Goal: Book appointment/travel/reservation

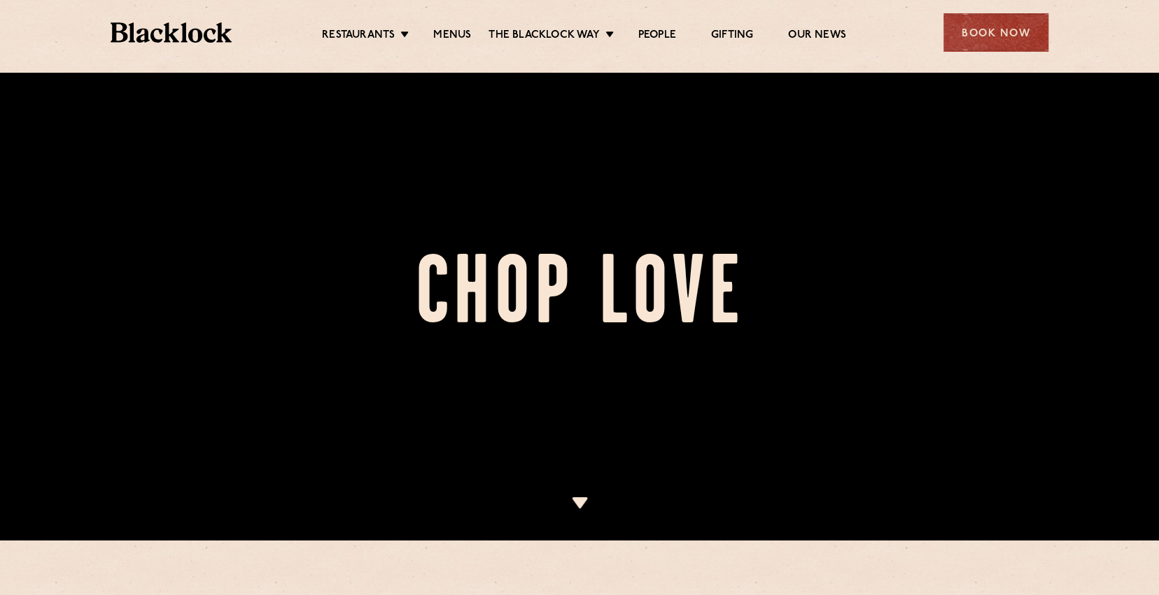
scroll to position [70, 0]
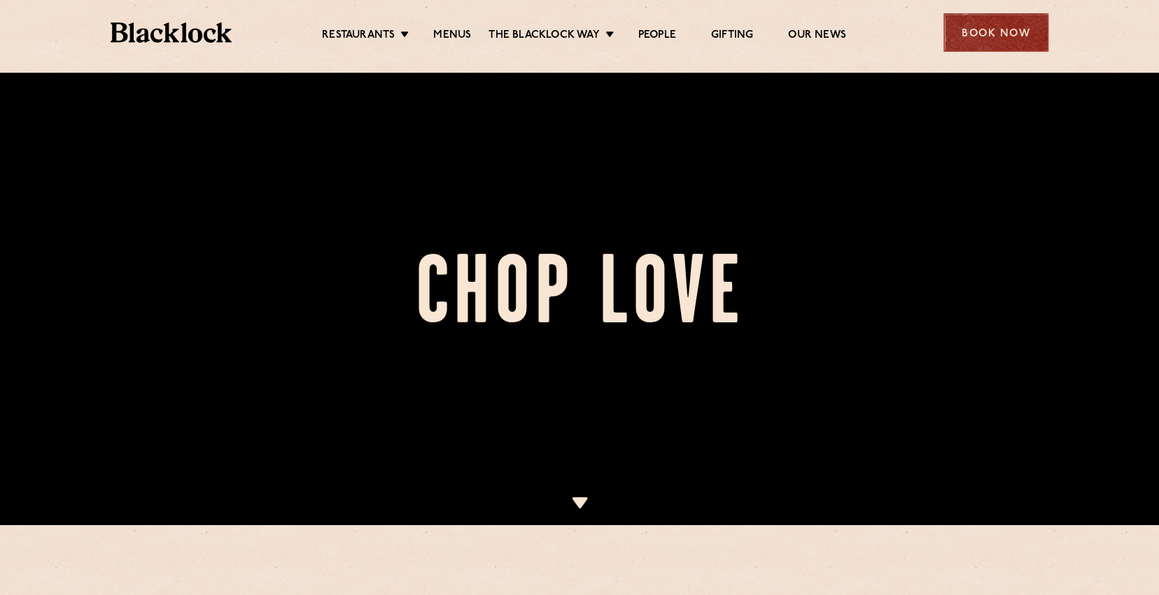
click at [978, 39] on div "Book Now" at bounding box center [995, 32] width 105 height 38
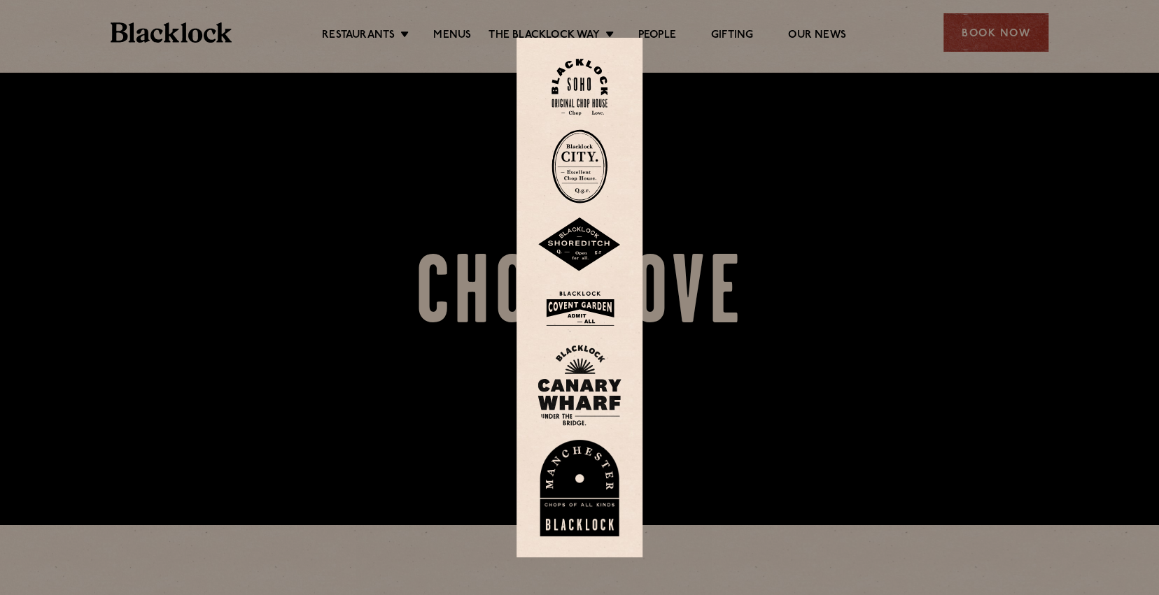
click at [597, 74] on img at bounding box center [579, 87] width 56 height 57
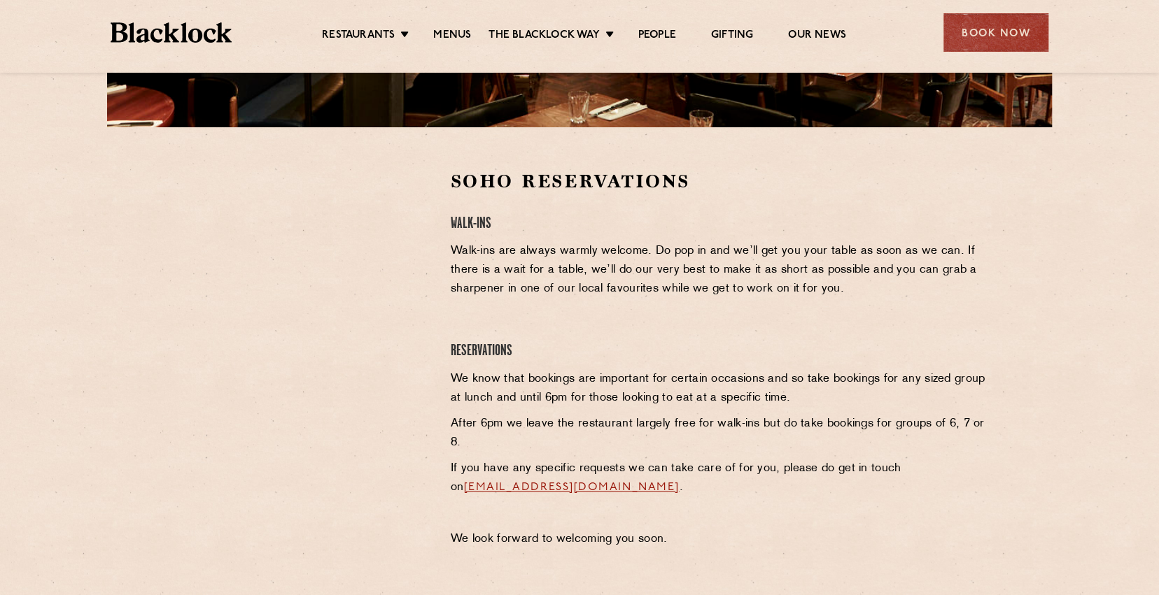
scroll to position [420, 0]
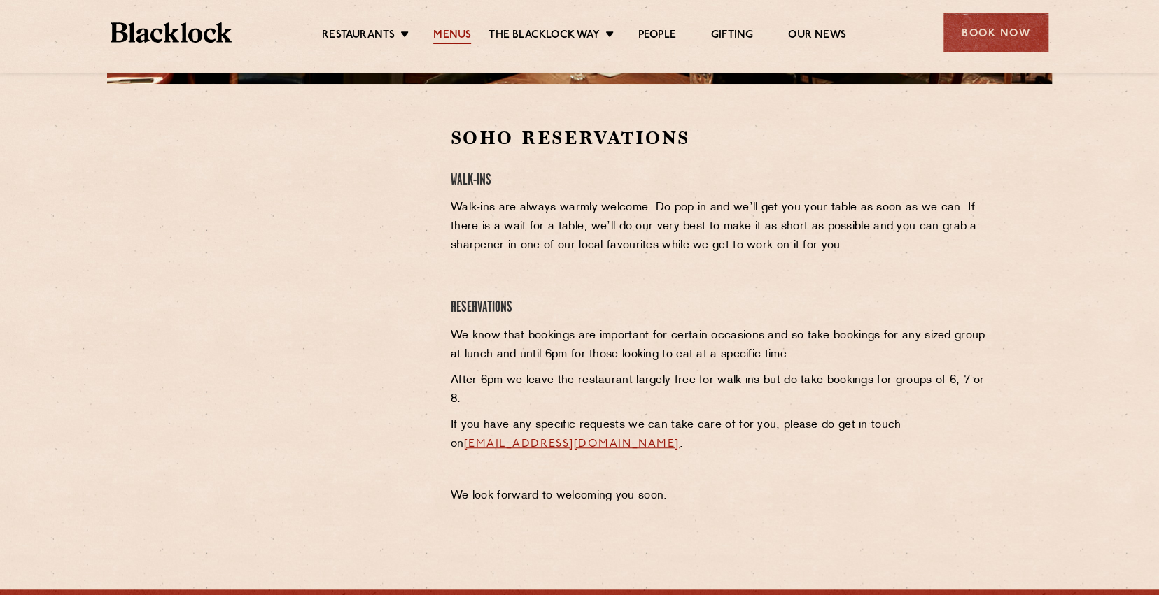
click at [458, 39] on link "Menus" at bounding box center [452, 36] width 38 height 15
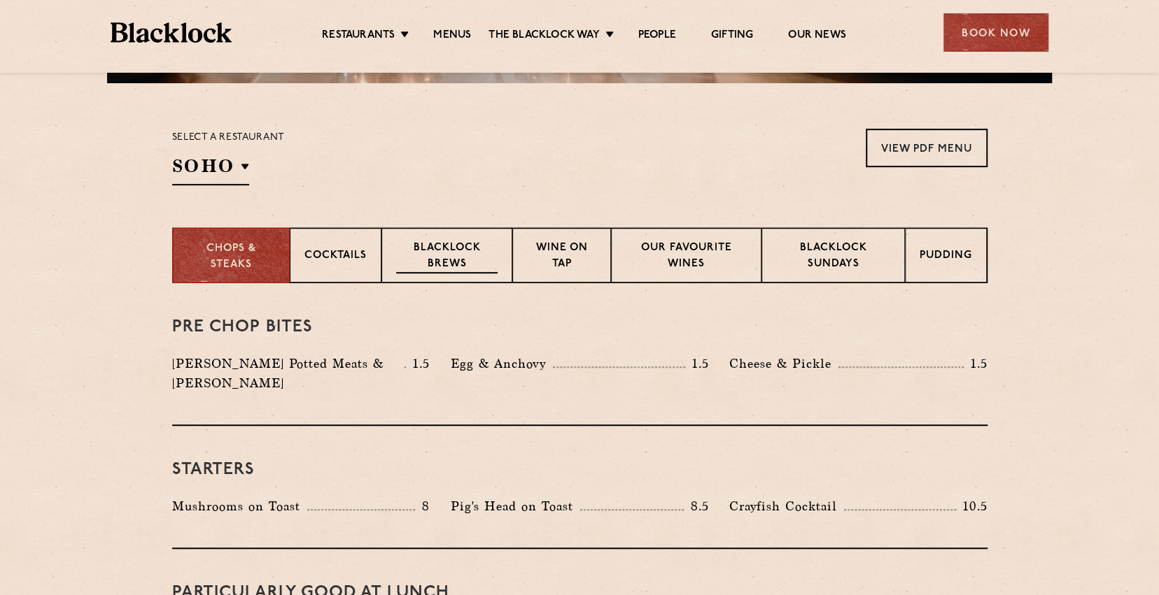
scroll to position [350, 0]
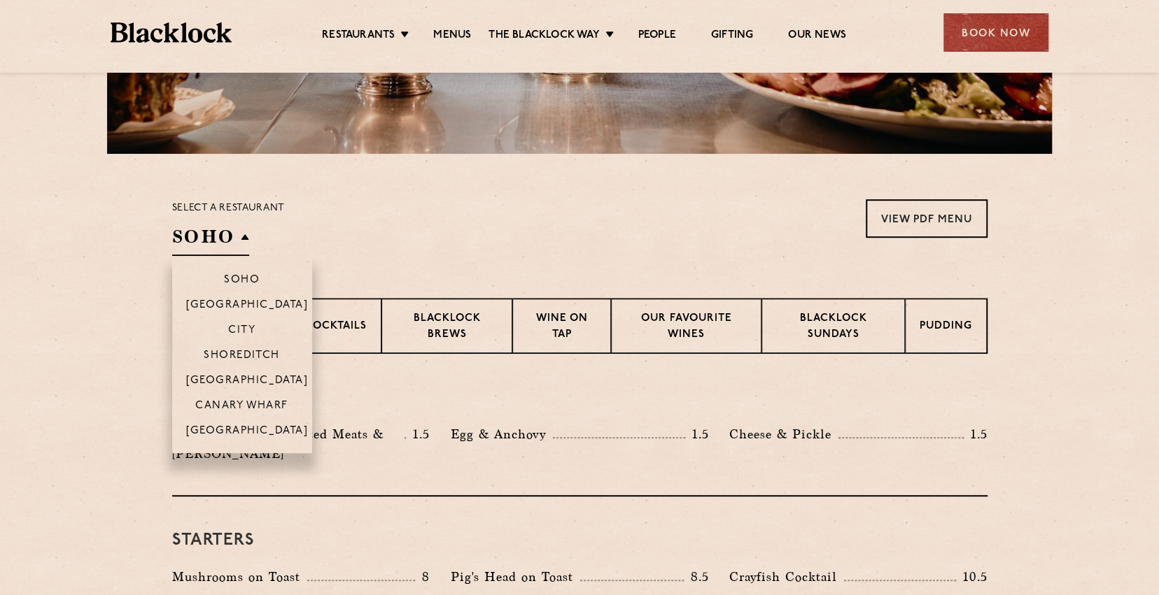
click at [229, 241] on h2 "SOHO" at bounding box center [210, 240] width 77 height 31
click at [267, 376] on p "[GEOGRAPHIC_DATA]" at bounding box center [247, 382] width 122 height 14
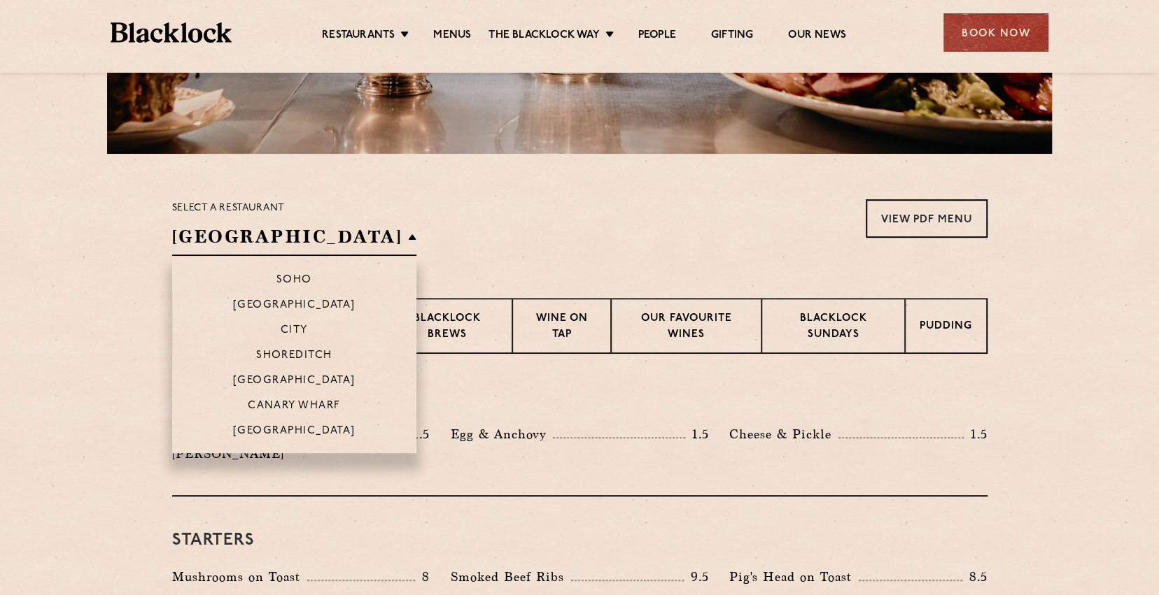
click at [276, 241] on h2 "[GEOGRAPHIC_DATA]" at bounding box center [294, 240] width 245 height 31
click at [279, 321] on li "City" at bounding box center [294, 329] width 245 height 25
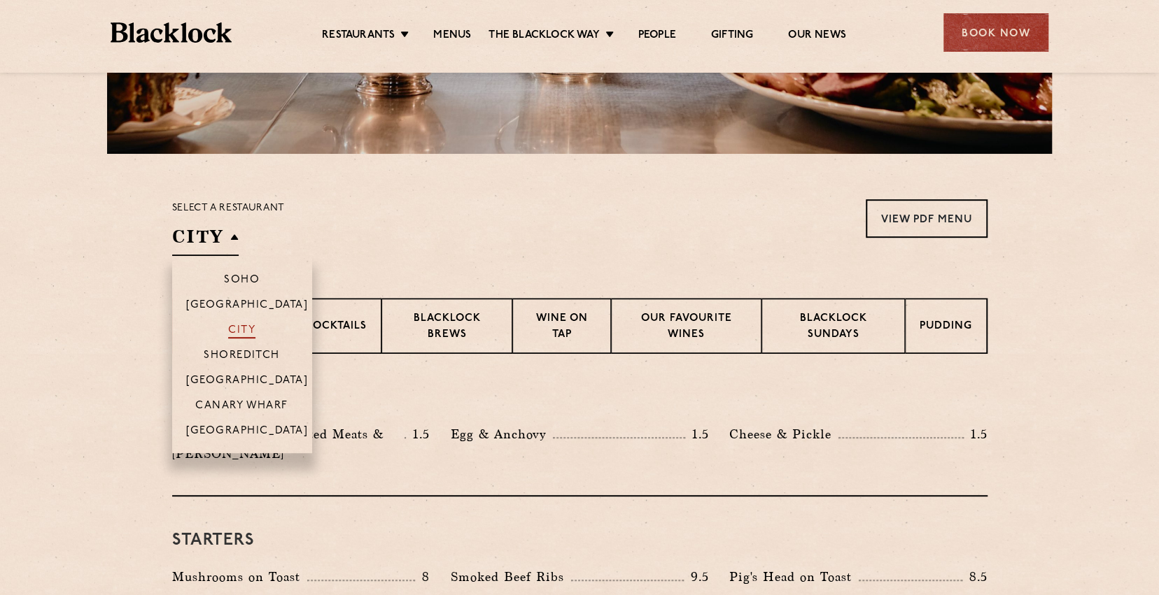
click at [246, 332] on p "City" at bounding box center [241, 332] width 27 height 14
click at [266, 380] on p "[GEOGRAPHIC_DATA]" at bounding box center [247, 382] width 122 height 14
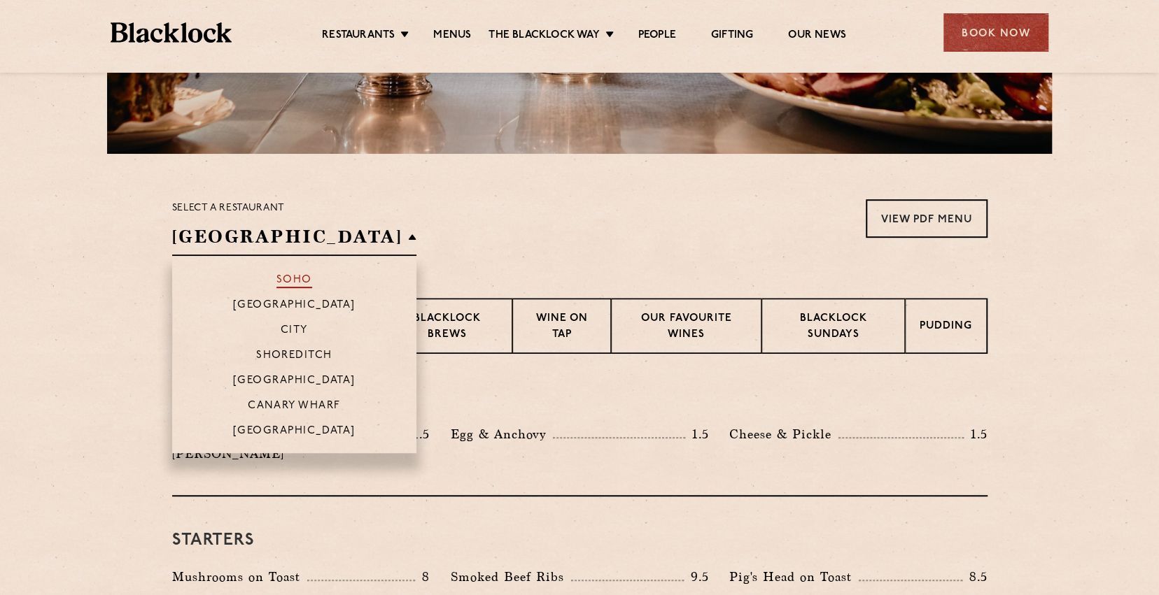
click at [278, 275] on p "Soho" at bounding box center [294, 281] width 36 height 14
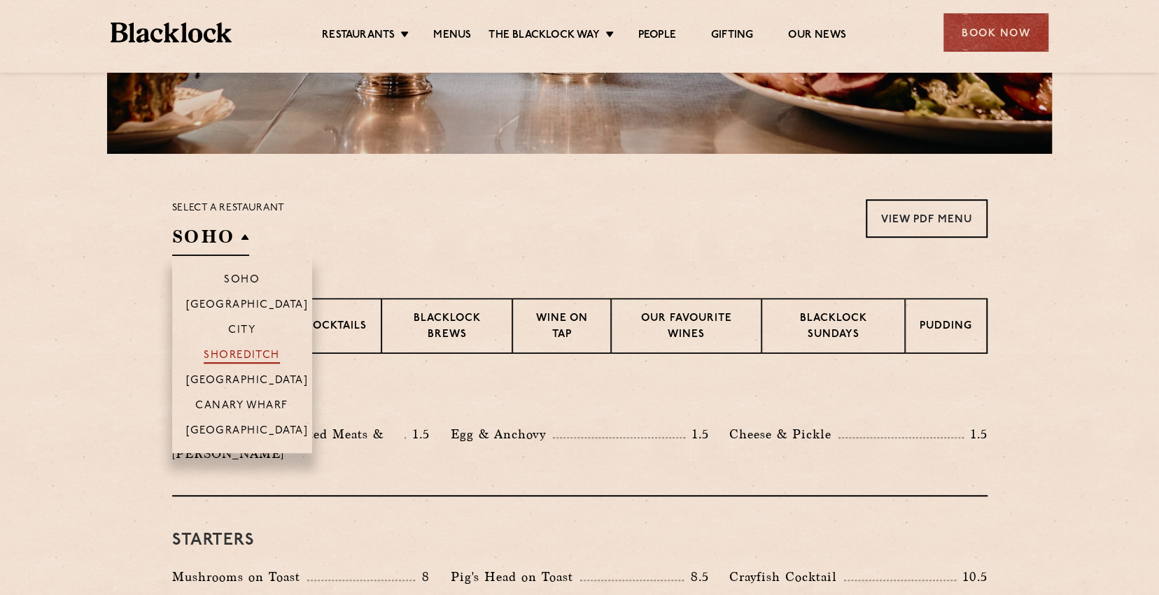
click at [262, 355] on p "Shoreditch" at bounding box center [242, 357] width 76 height 14
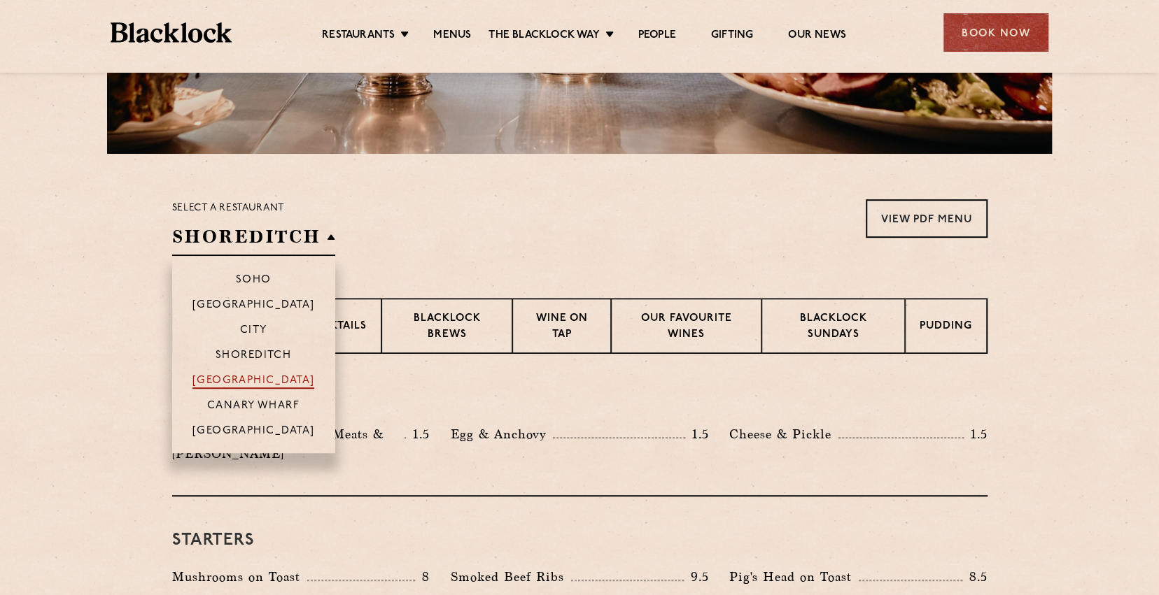
click at [289, 381] on p "[GEOGRAPHIC_DATA]" at bounding box center [253, 382] width 122 height 14
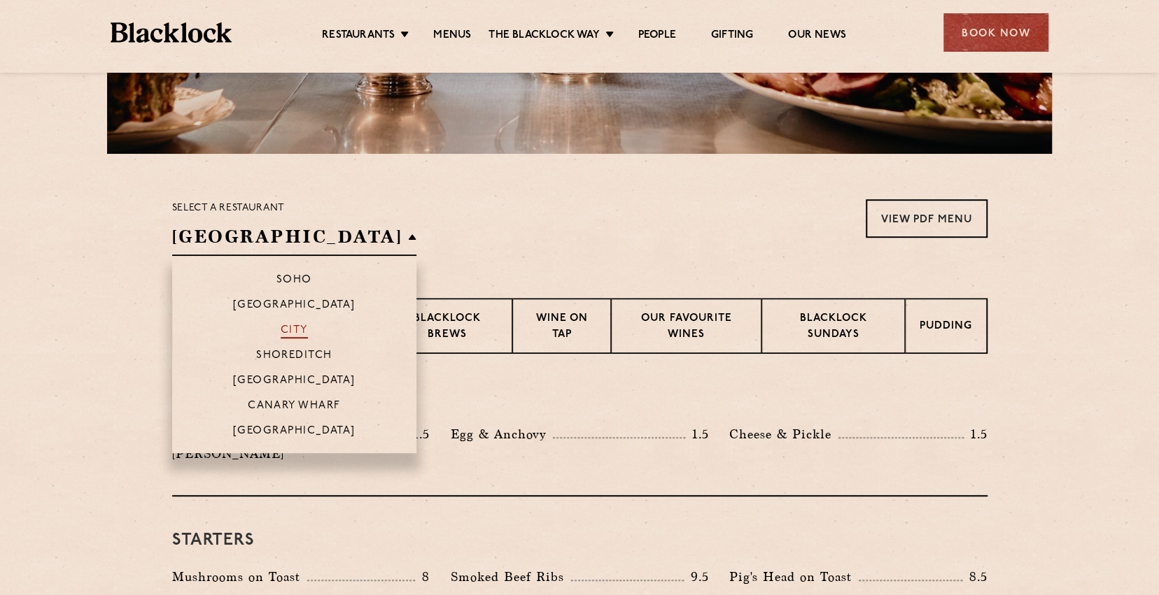
click at [281, 331] on p "City" at bounding box center [294, 332] width 27 height 14
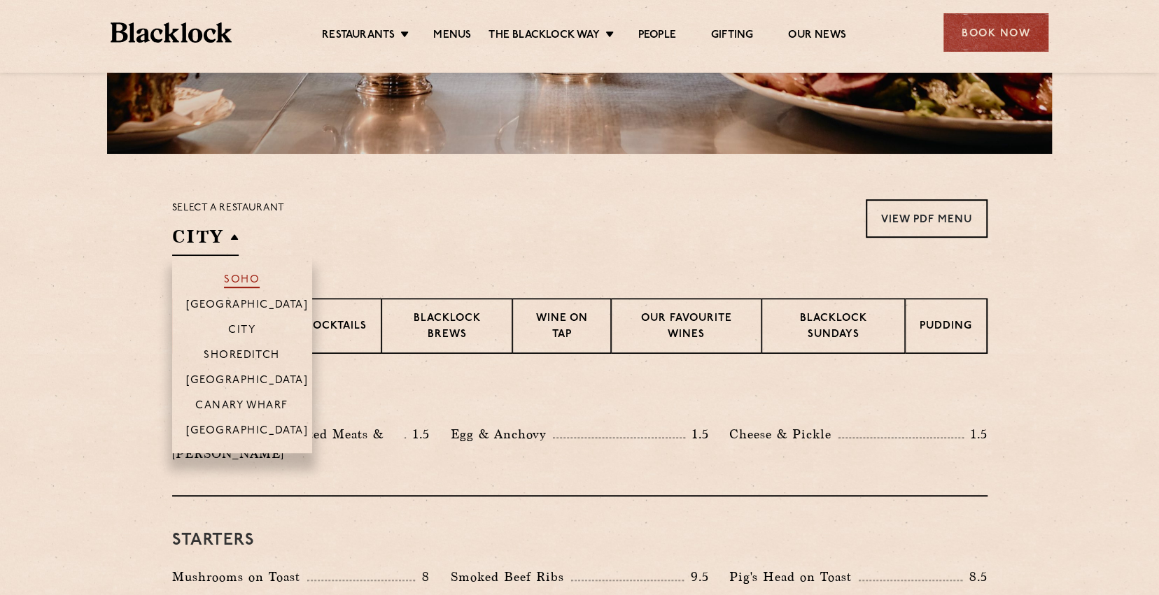
click at [255, 279] on p "Soho" at bounding box center [242, 281] width 36 height 14
click at [269, 375] on p "[GEOGRAPHIC_DATA]" at bounding box center [247, 382] width 122 height 14
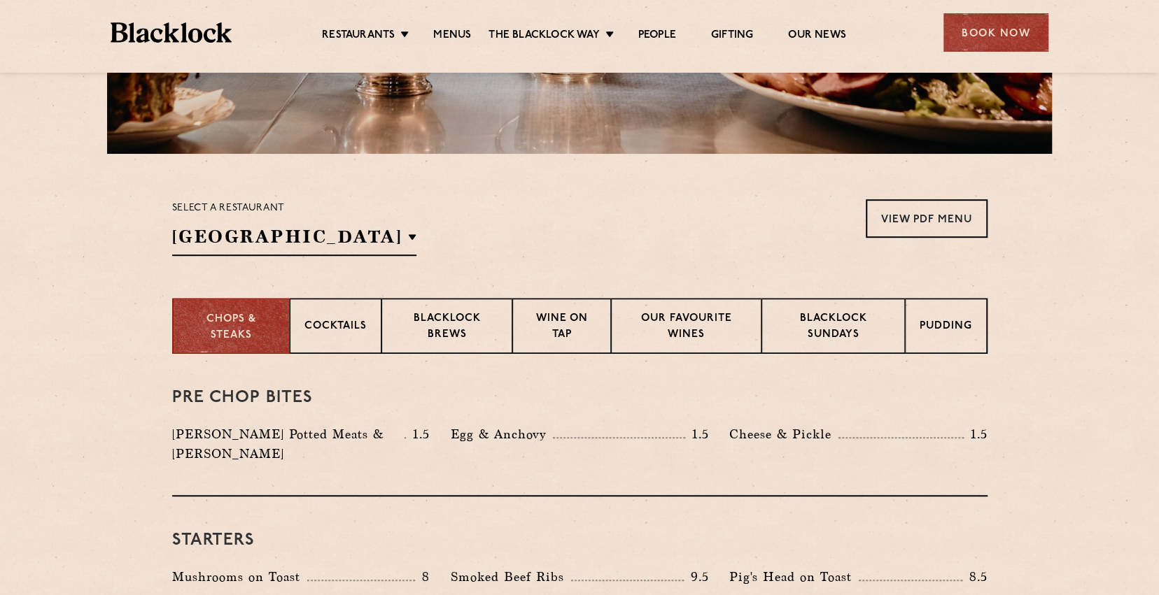
click at [555, 428] on div "Egg & Anchovy 1.5" at bounding box center [579, 435] width 257 height 20
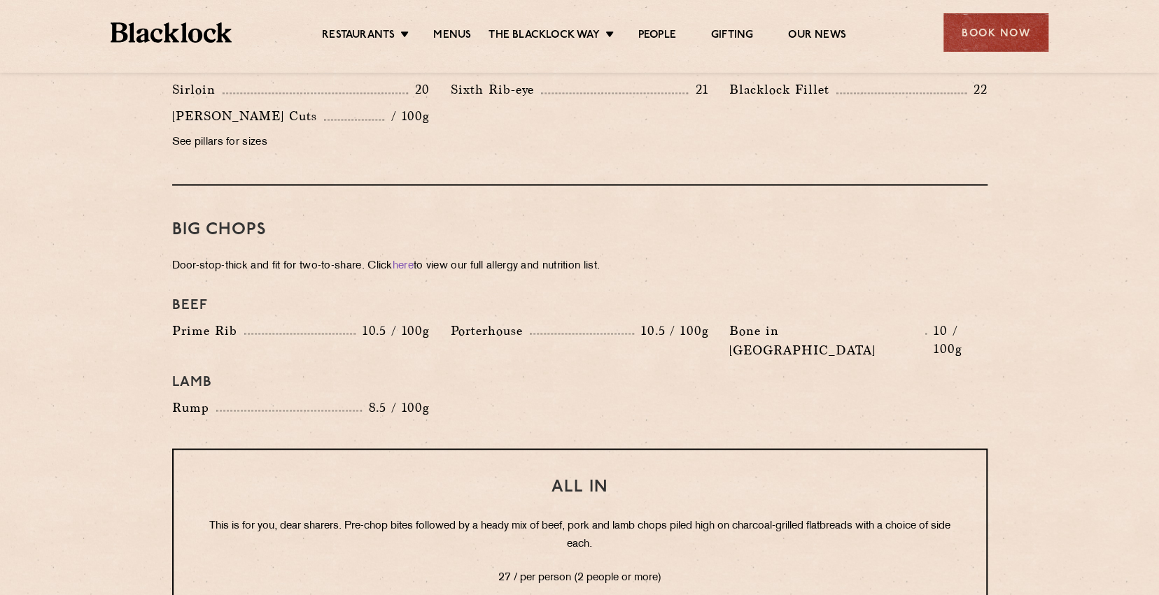
scroll to position [1609, 0]
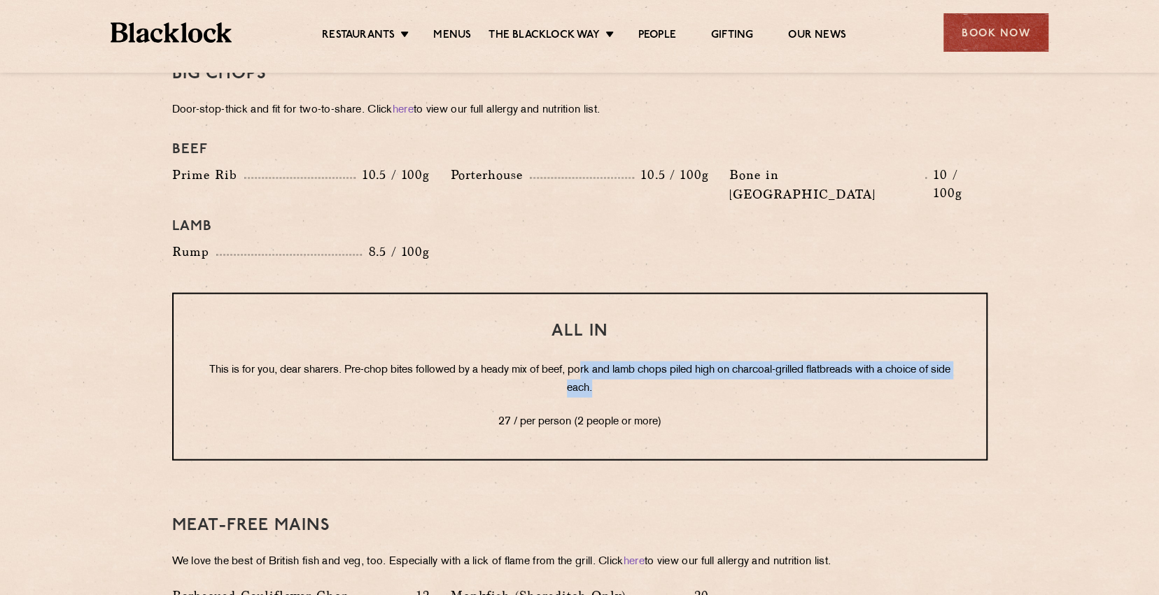
drag, startPoint x: 603, startPoint y: 340, endPoint x: 698, endPoint y: 340, distance: 95.1
click at [698, 361] on p "This is for you, dear sharers. Pre-chop bites followed by a heady mix of beef, …" at bounding box center [579, 379] width 756 height 36
click at [702, 361] on p "This is for you, dear sharers. Pre-chop bites followed by a heady mix of beef, …" at bounding box center [579, 379] width 756 height 36
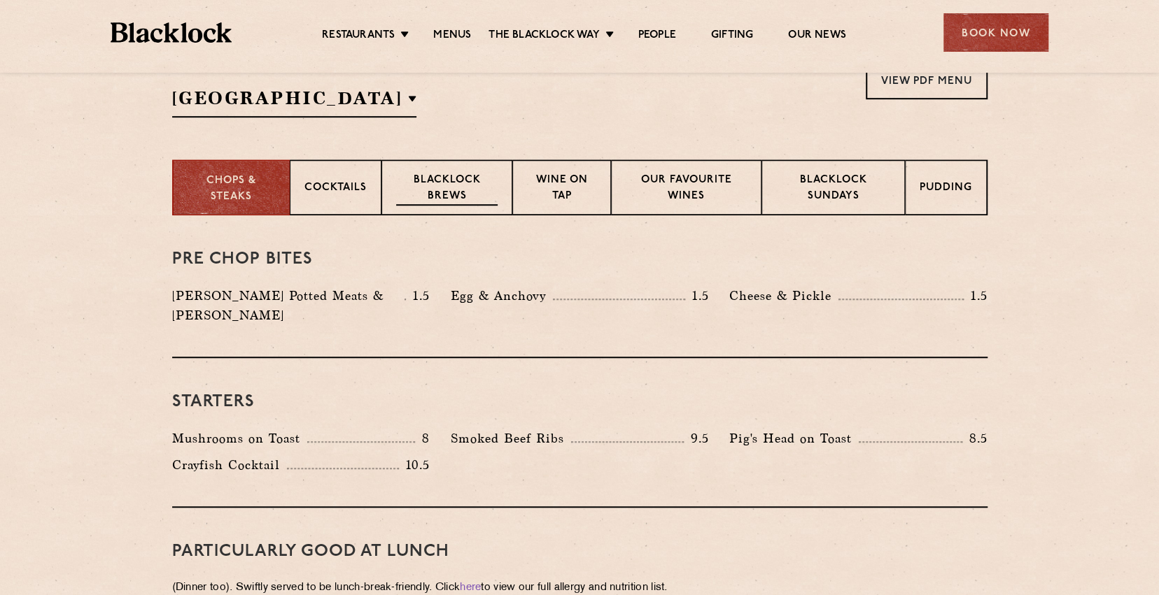
scroll to position [490, 0]
click at [970, 186] on p "Pudding" at bounding box center [946, 187] width 52 height 17
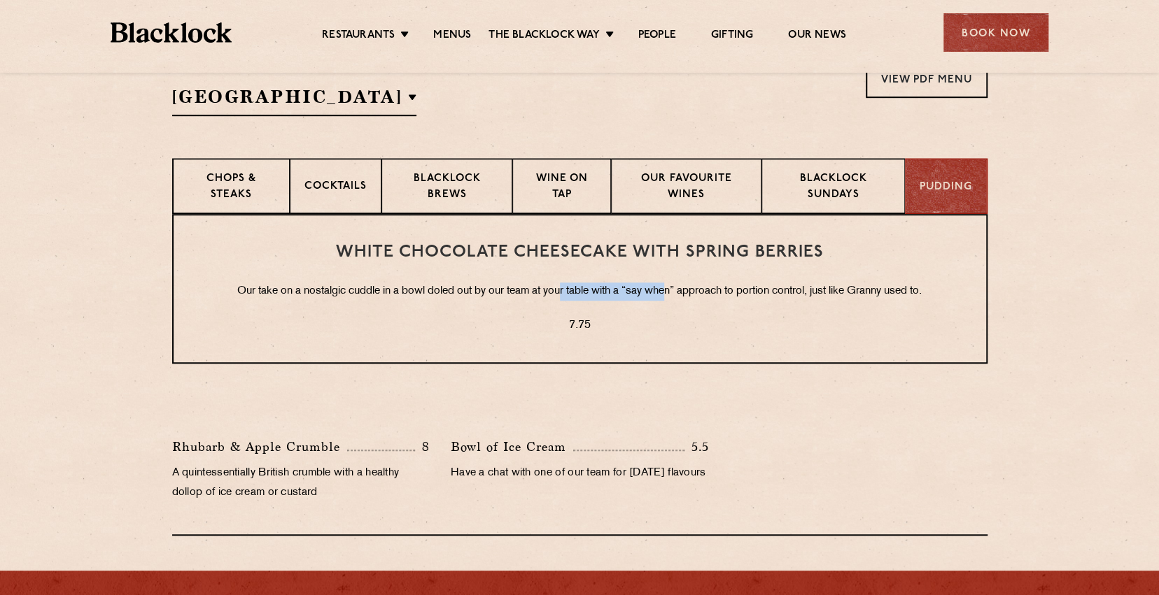
drag, startPoint x: 604, startPoint y: 286, endPoint x: 667, endPoint y: 286, distance: 63.0
click at [667, 286] on p "Our take on a nostalgic cuddle in a bowl doled out by our team at your table wi…" at bounding box center [579, 292] width 756 height 18
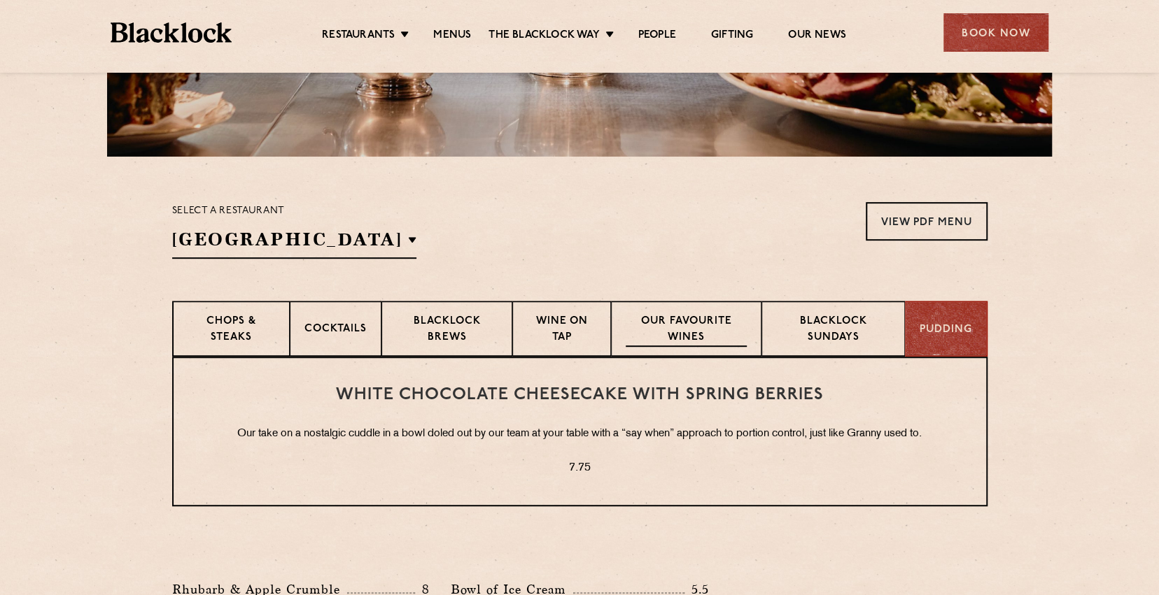
scroll to position [350, 0]
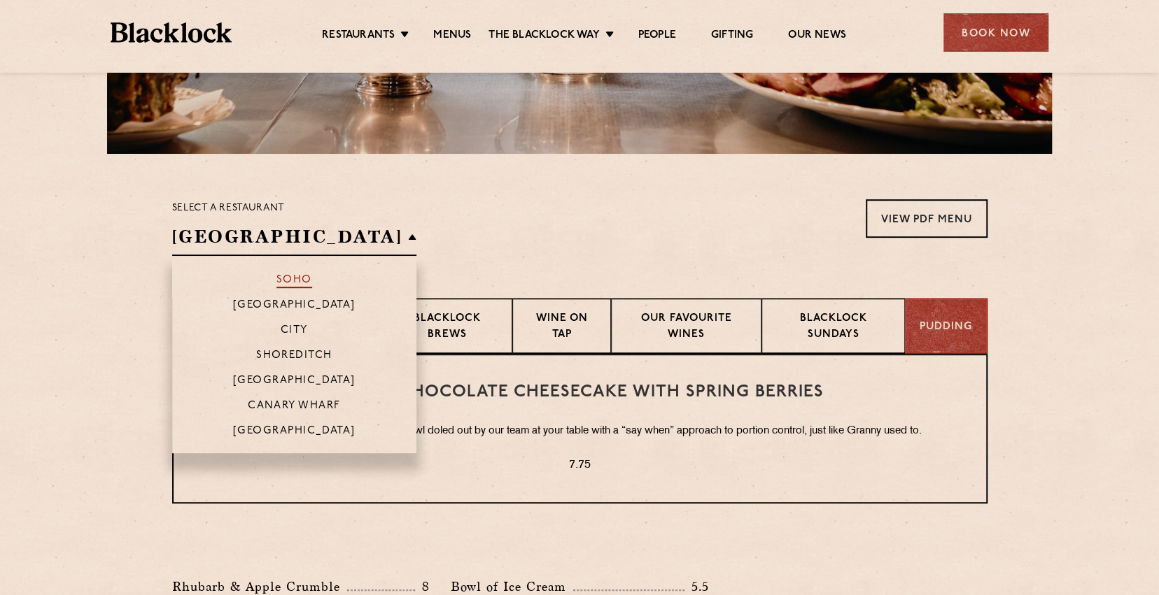
click at [285, 275] on p "Soho" at bounding box center [294, 281] width 36 height 14
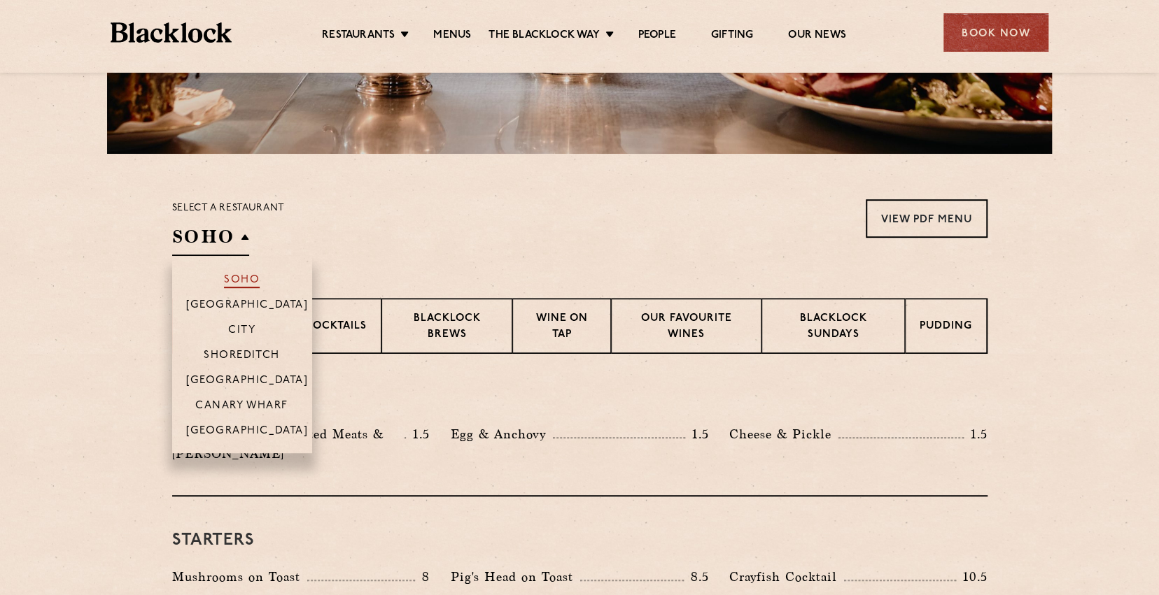
click at [247, 281] on p "Soho" at bounding box center [242, 281] width 36 height 14
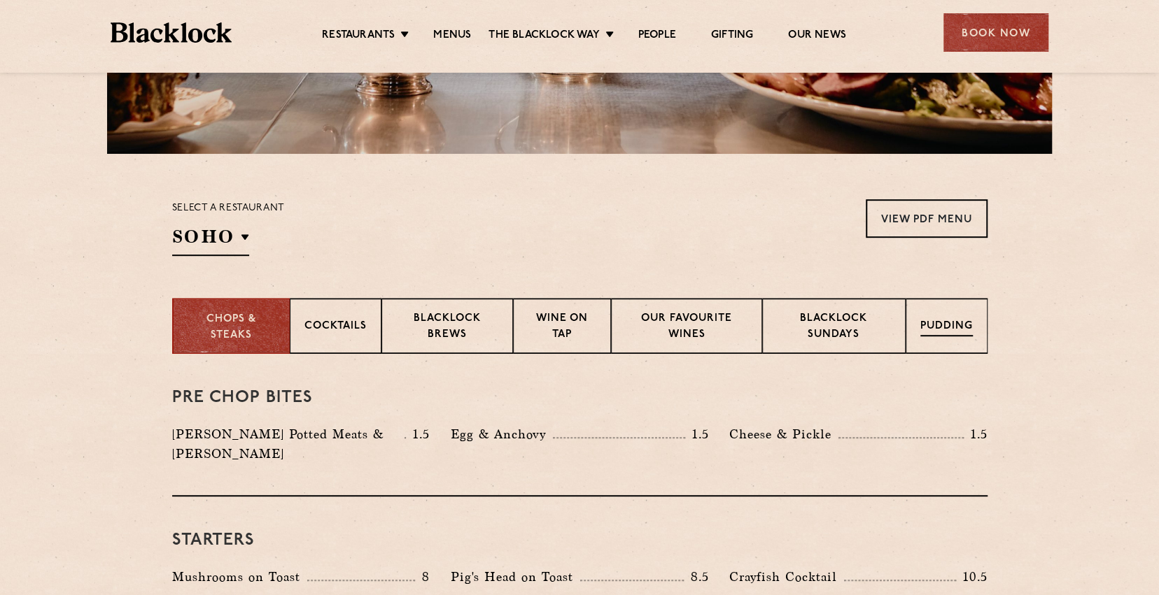
click at [951, 326] on p "Pudding" at bounding box center [946, 327] width 52 height 17
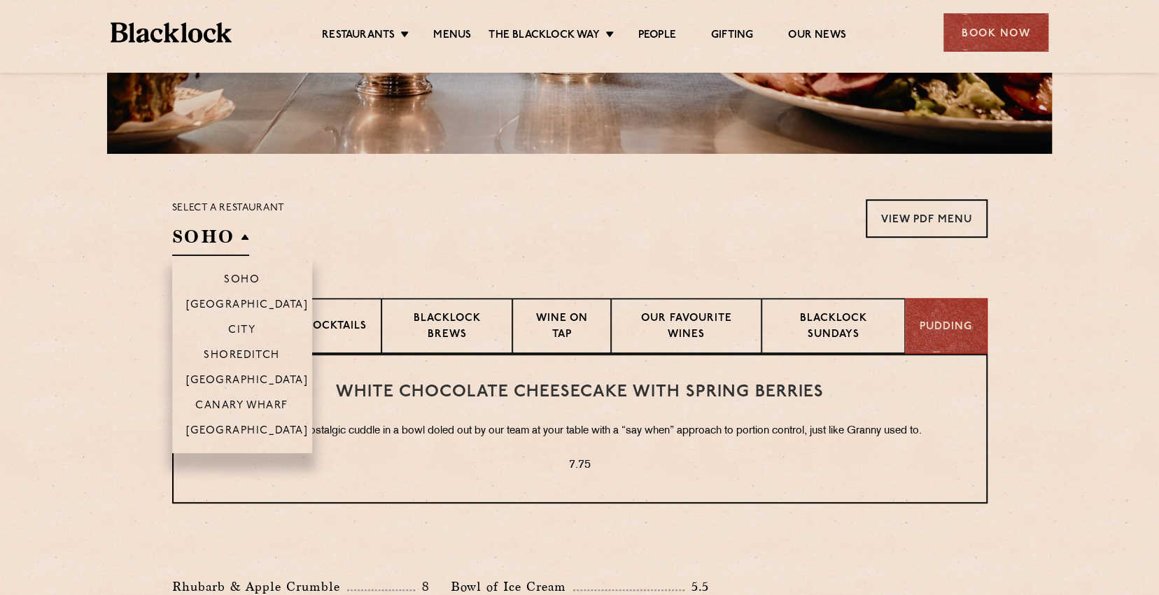
click at [237, 231] on h2 "Soho" at bounding box center [210, 240] width 77 height 31
click at [261, 385] on p "[GEOGRAPHIC_DATA]" at bounding box center [247, 382] width 122 height 14
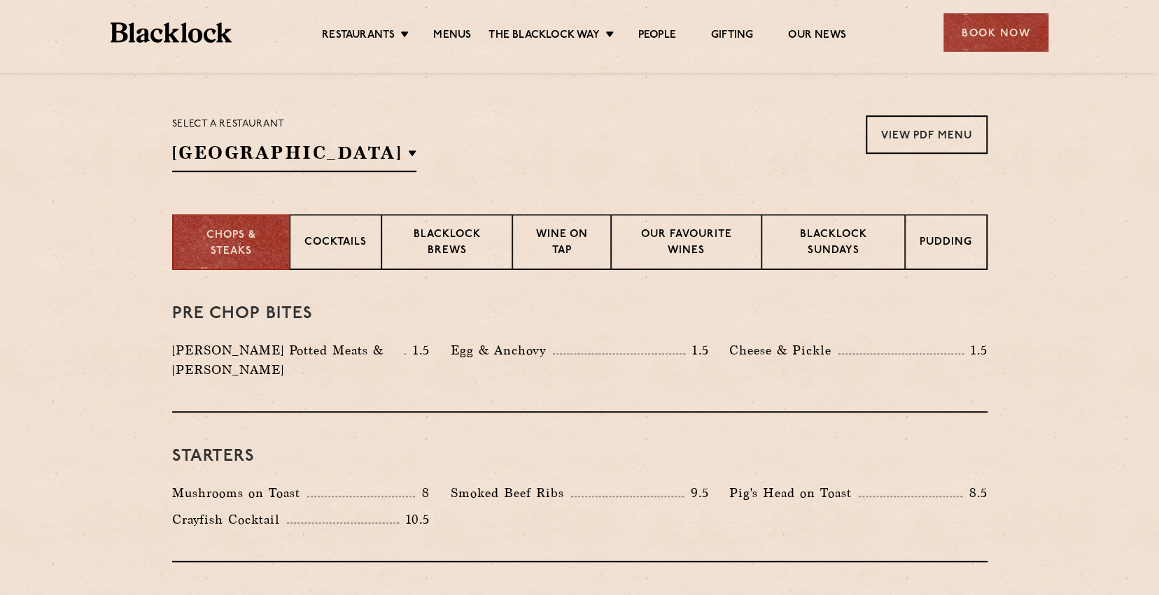
scroll to position [630, 0]
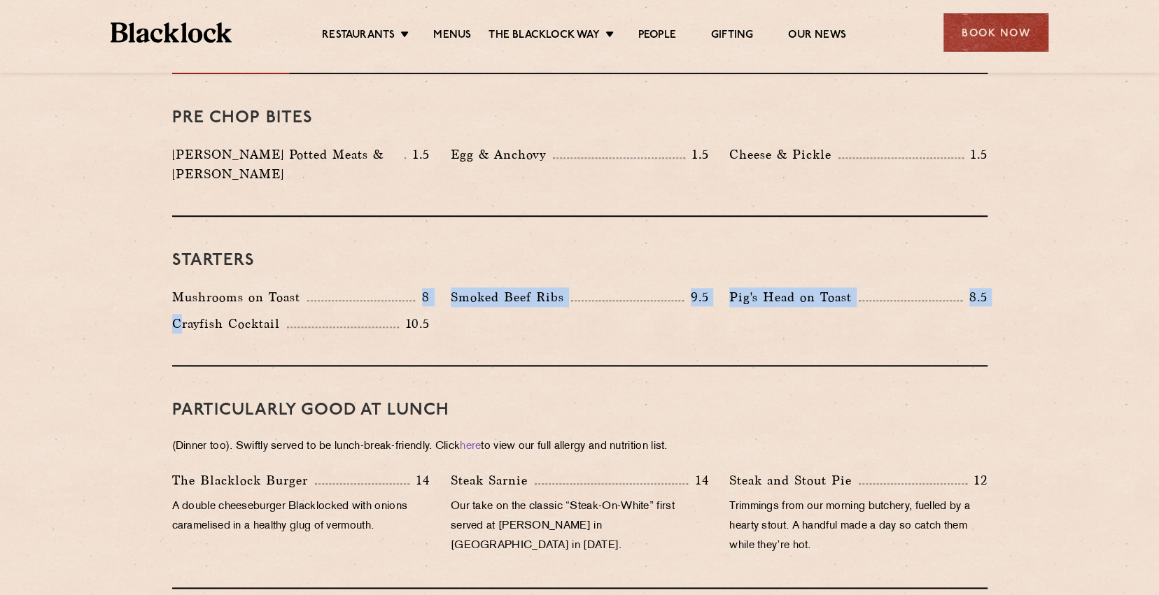
drag, startPoint x: 177, startPoint y: 306, endPoint x: 432, endPoint y: 293, distance: 255.7
click at [432, 314] on div "Crayfish Cocktail 10.5" at bounding box center [301, 327] width 278 height 27
drag, startPoint x: 545, startPoint y: 278, endPoint x: 502, endPoint y: 277, distance: 43.4
click at [502, 288] on div "Smoked Beef Ribs 9.5" at bounding box center [579, 298] width 257 height 20
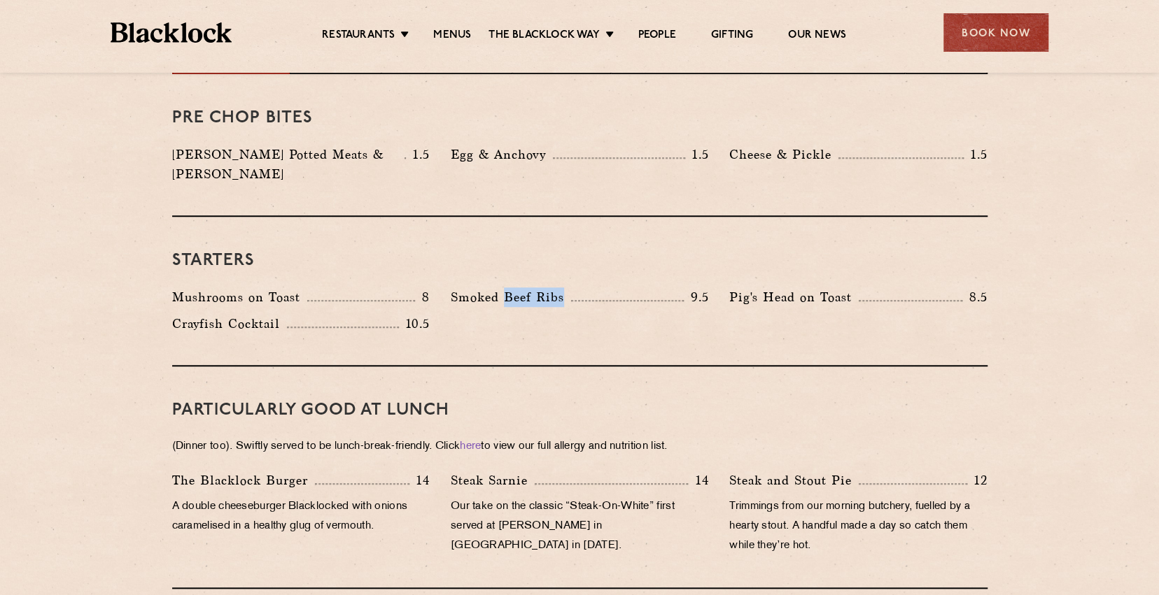
click at [502, 288] on p "Smoked Beef Ribs" at bounding box center [511, 298] width 120 height 20
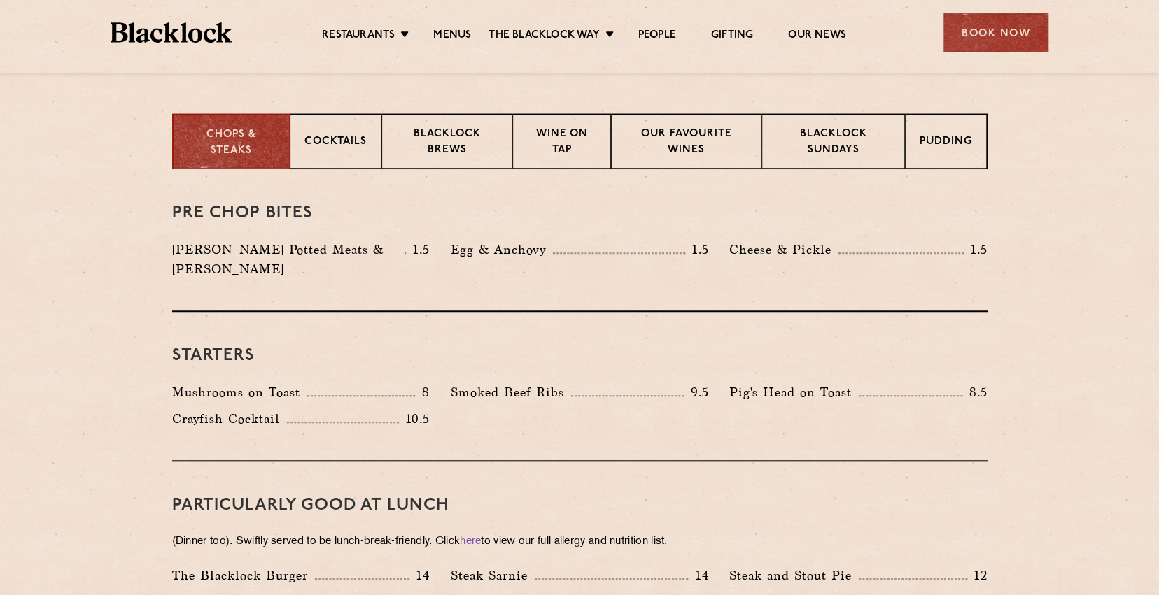
scroll to position [560, 0]
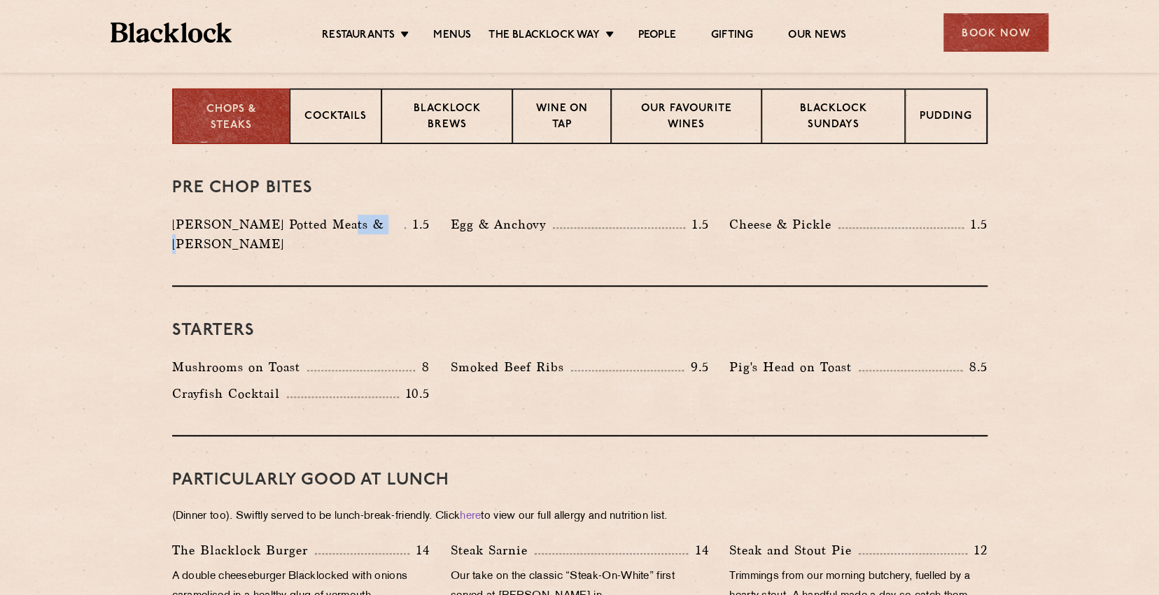
drag, startPoint x: 379, startPoint y: 229, endPoint x: 323, endPoint y: 226, distance: 56.1
click at [325, 227] on p "Blacklock Potted Meats & Kimchi" at bounding box center [288, 234] width 233 height 39
click at [323, 226] on p "Blacklock Potted Meats & Kimchi" at bounding box center [288, 234] width 233 height 39
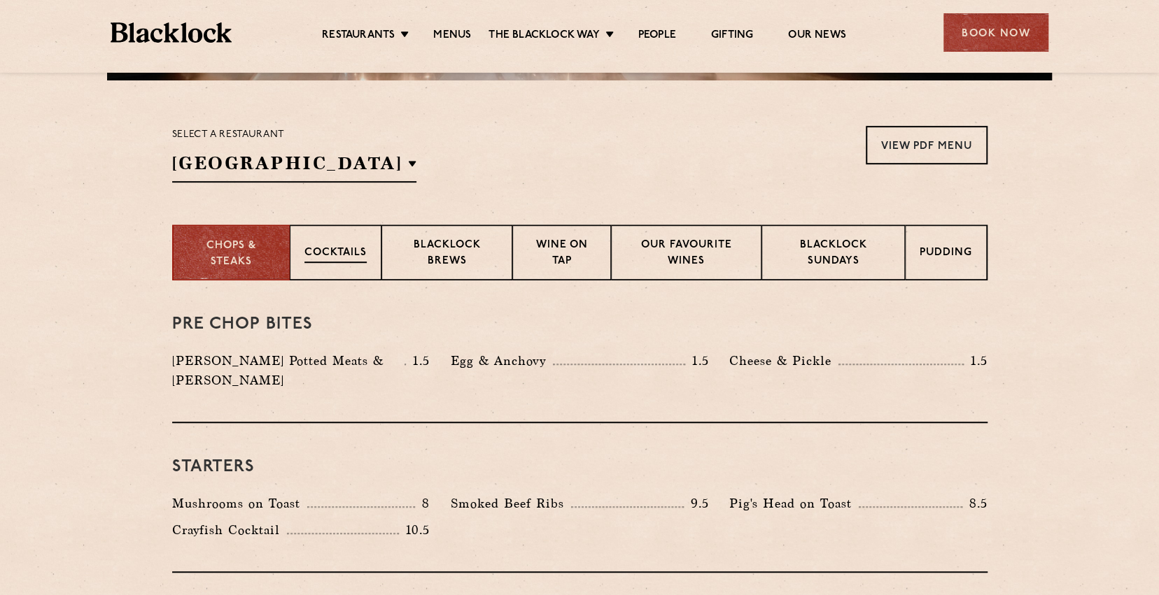
scroll to position [420, 0]
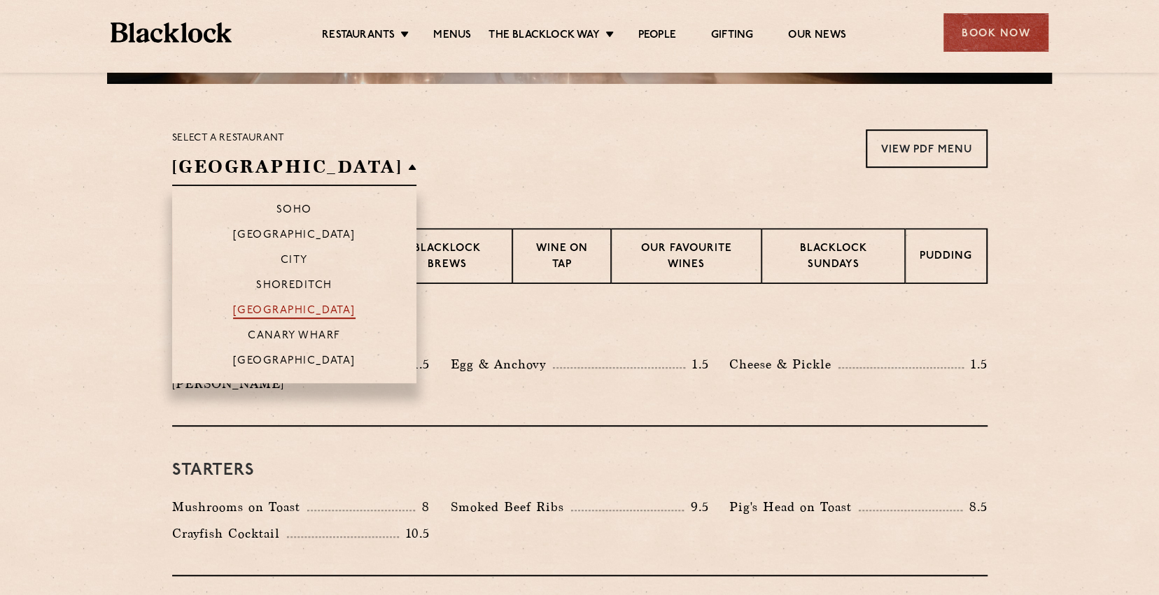
click at [290, 309] on p "[GEOGRAPHIC_DATA]" at bounding box center [294, 312] width 122 height 14
click at [284, 201] on li "Soho" at bounding box center [294, 204] width 245 height 36
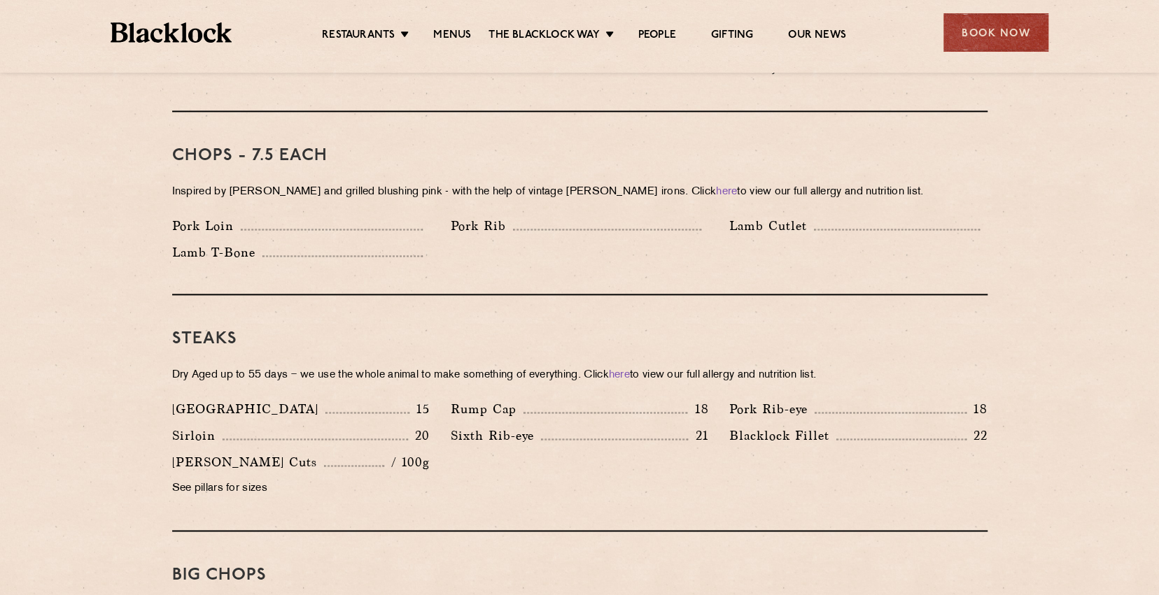
scroll to position [1119, 0]
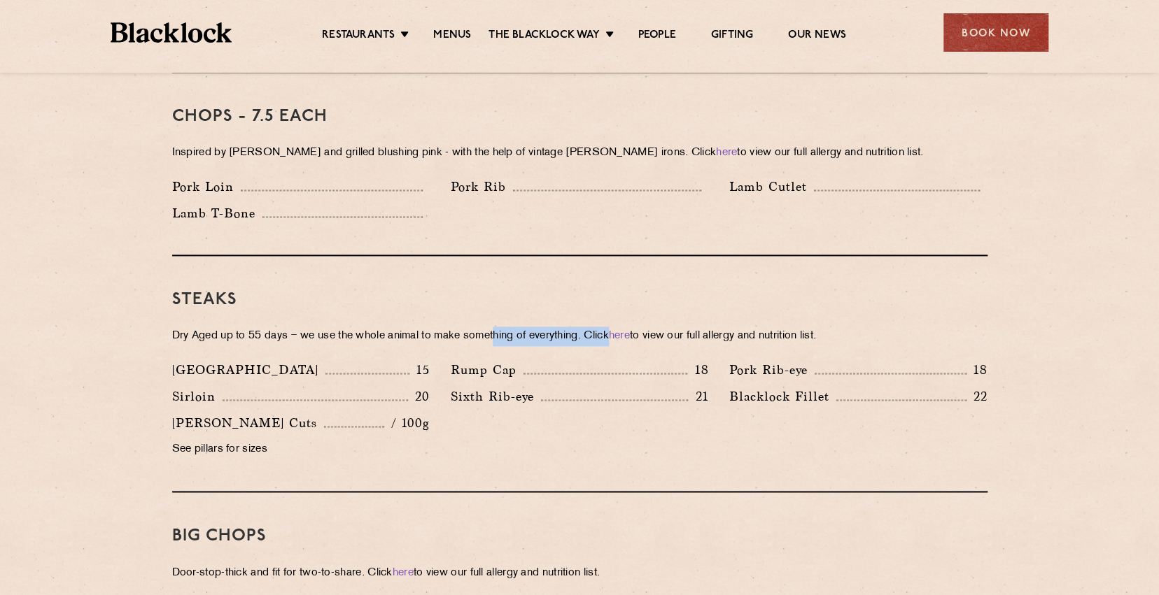
drag, startPoint x: 532, startPoint y: 312, endPoint x: 639, endPoint y: 304, distance: 106.7
click at [633, 303] on div "Steaks Dry Aged up to 55 days − we use the whole animal to make something of ev…" at bounding box center [579, 374] width 815 height 236
click at [536, 327] on p "Dry Aged up to 55 days − we use the whole animal to make something of everythin…" at bounding box center [579, 337] width 815 height 20
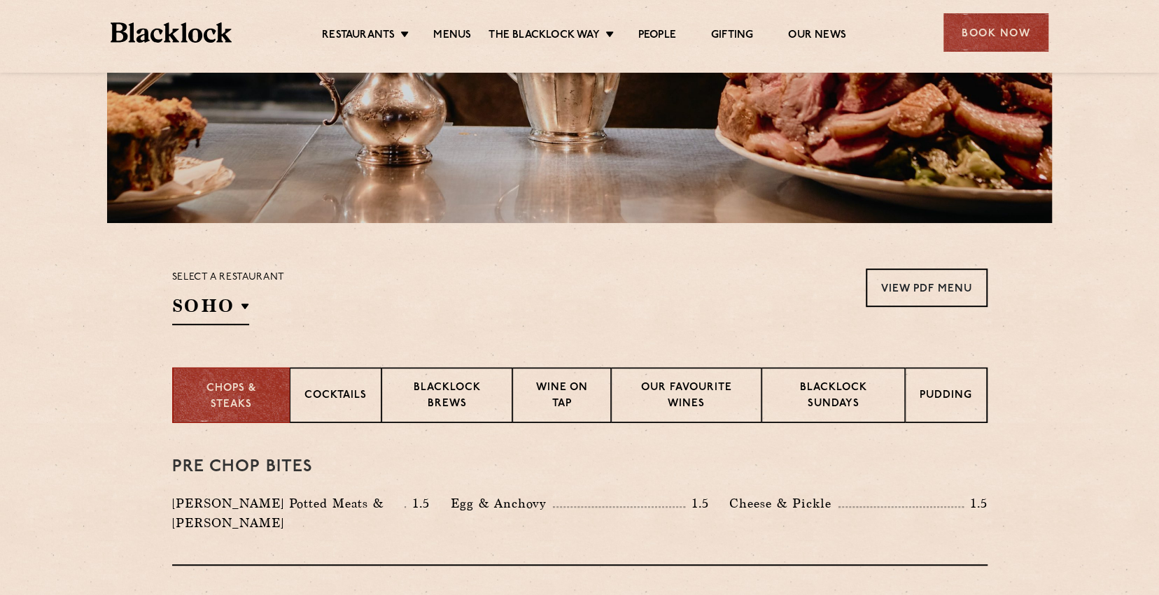
scroll to position [39, 0]
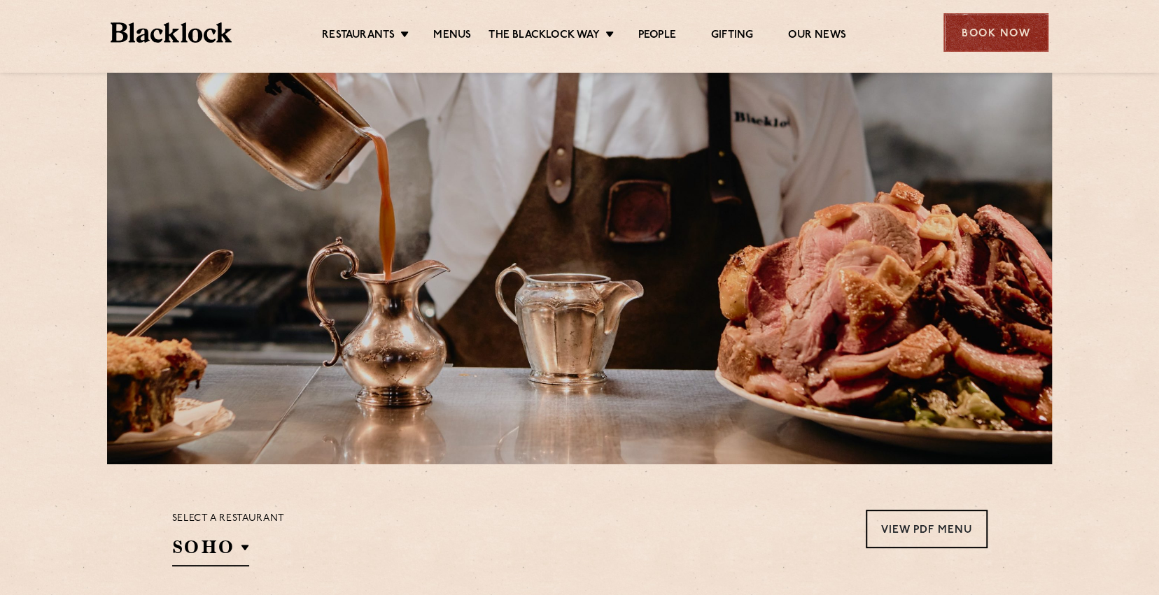
click at [1003, 32] on div "Book Now" at bounding box center [995, 32] width 105 height 38
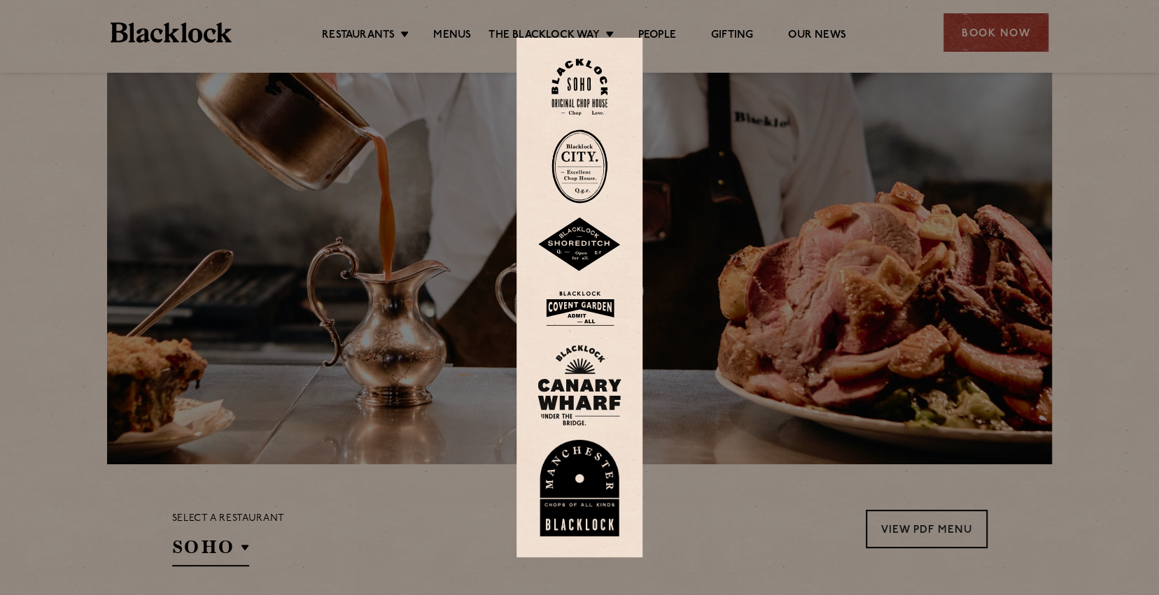
click at [600, 61] on img at bounding box center [579, 87] width 56 height 57
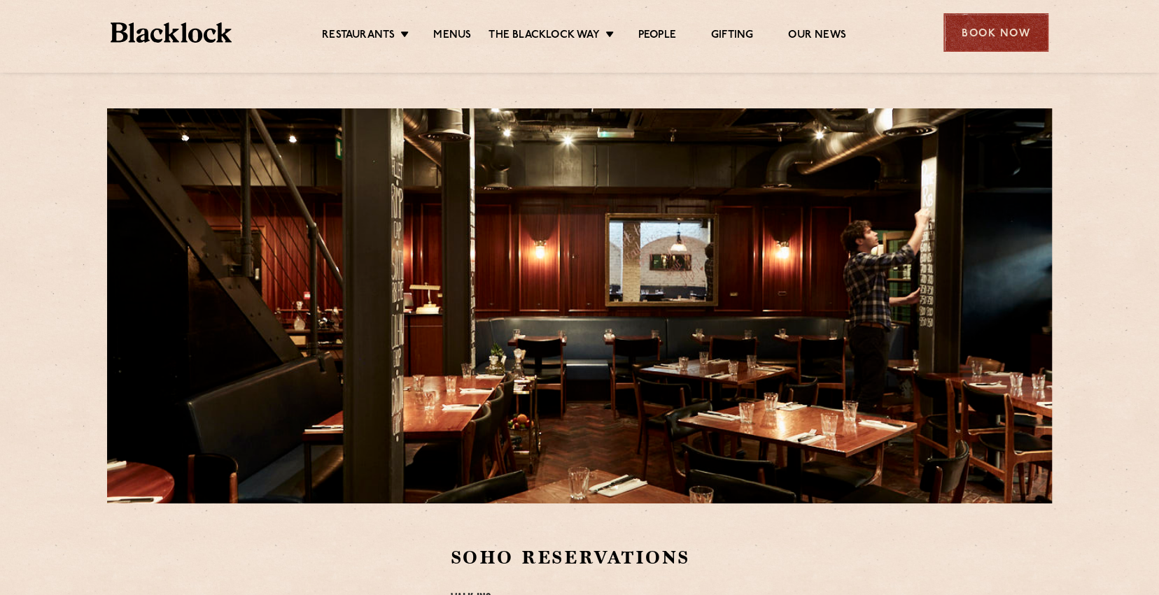
click at [985, 32] on div "Book Now" at bounding box center [995, 32] width 105 height 38
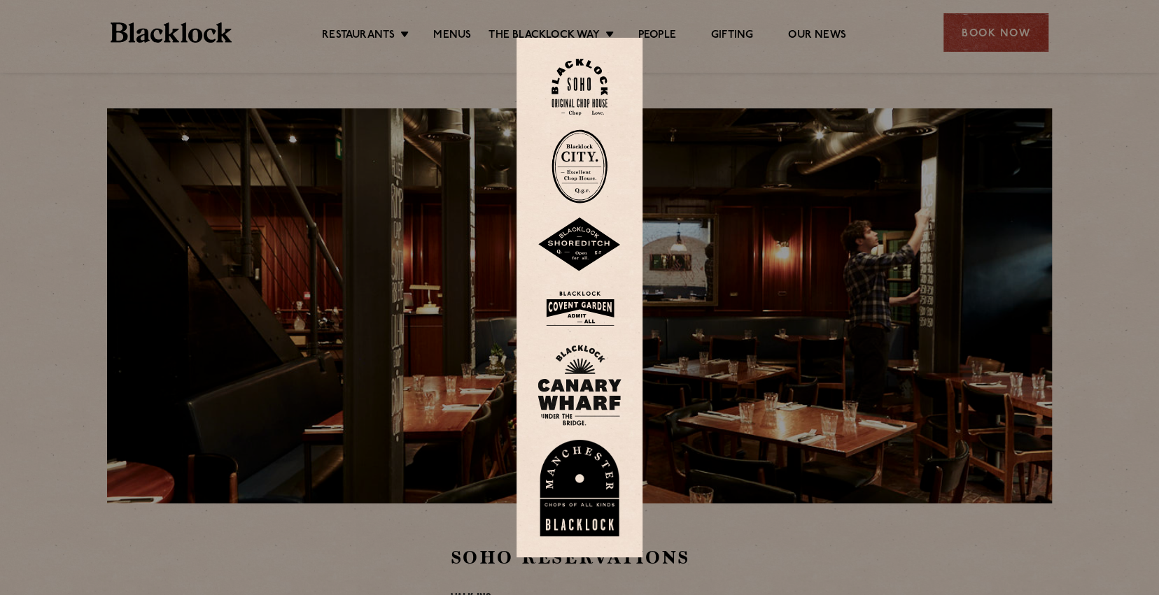
click at [593, 295] on img at bounding box center [579, 308] width 84 height 45
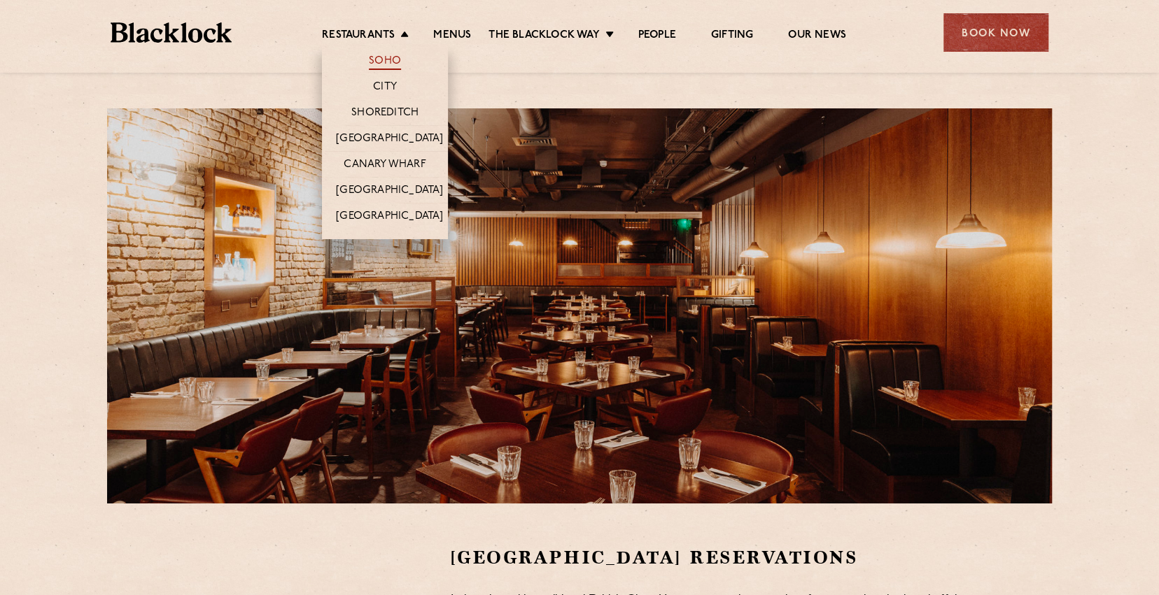
click at [389, 57] on link "Soho" at bounding box center [385, 62] width 32 height 15
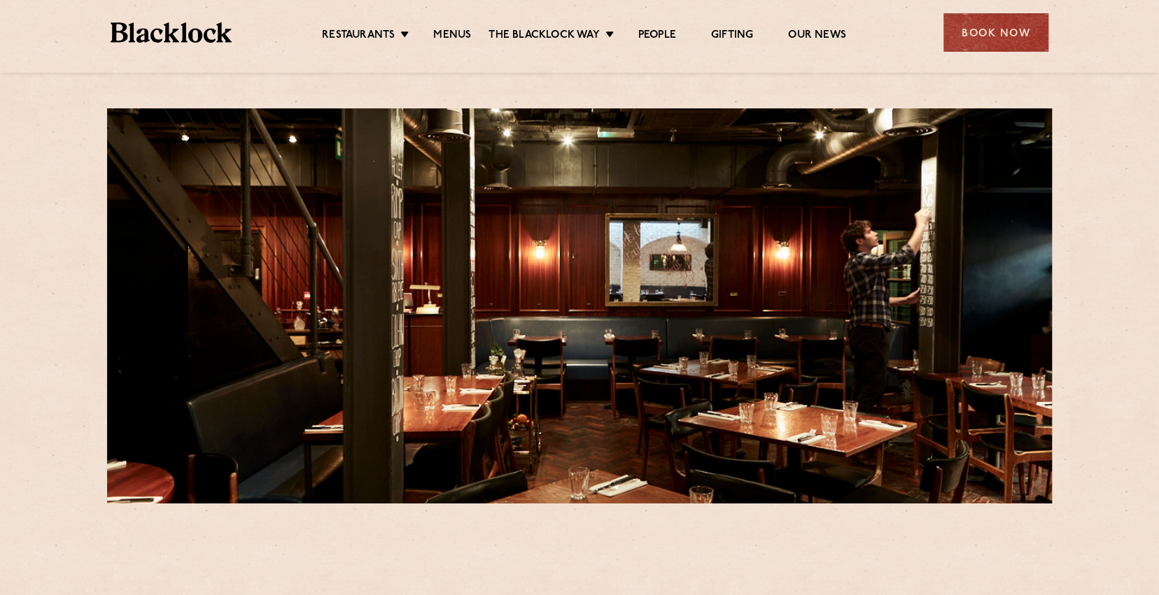
click at [1014, 37] on div "Book Now" at bounding box center [995, 32] width 105 height 38
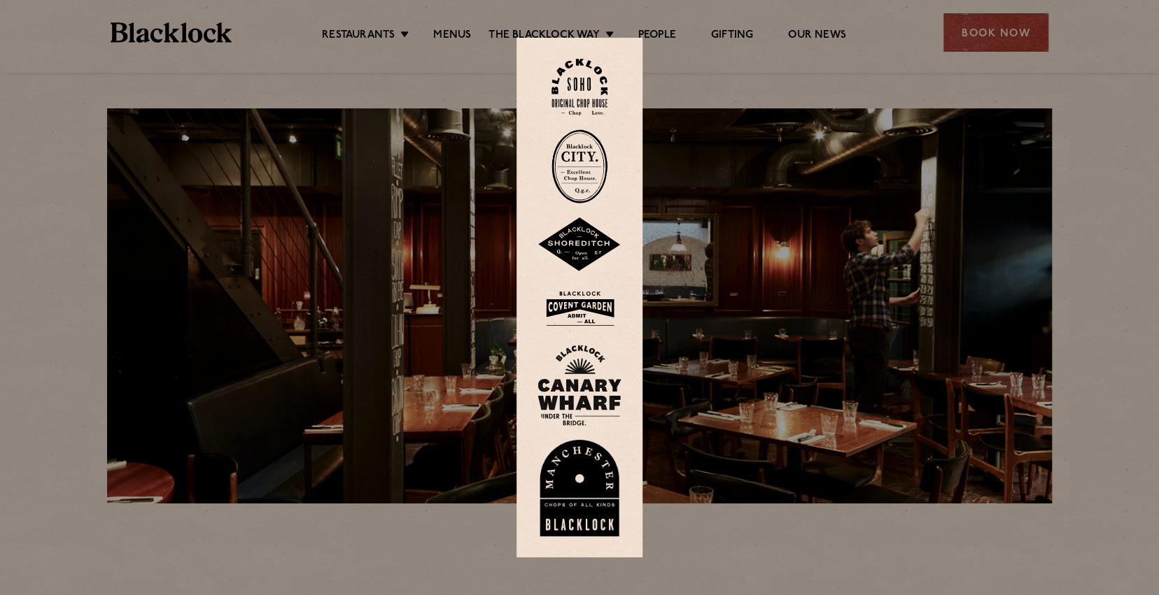
click at [605, 102] on img at bounding box center [579, 87] width 56 height 57
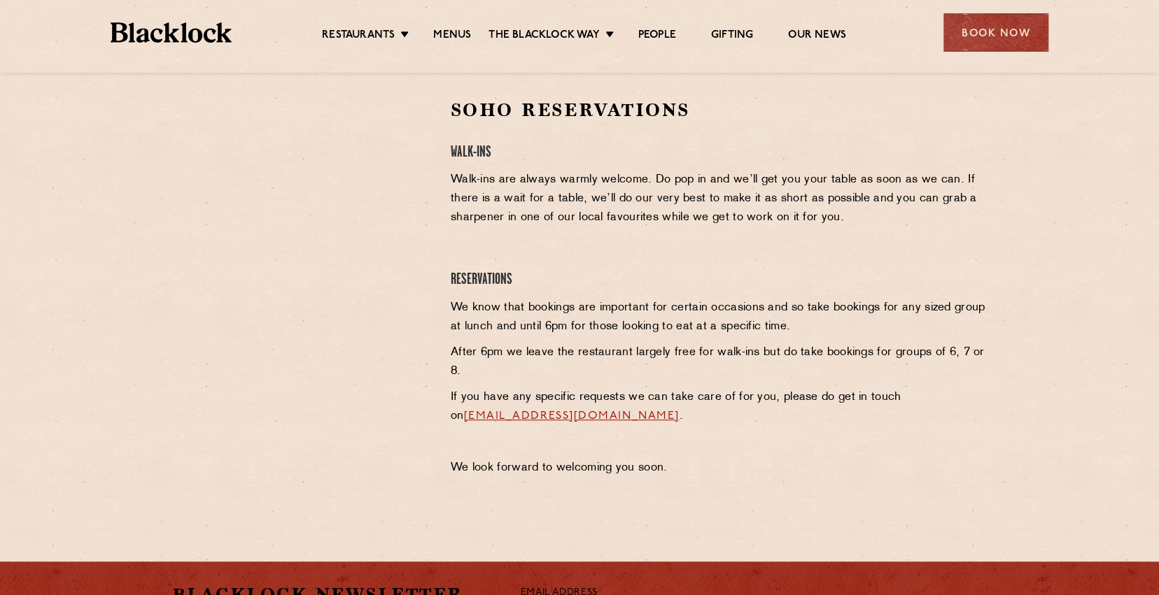
scroll to position [420, 0]
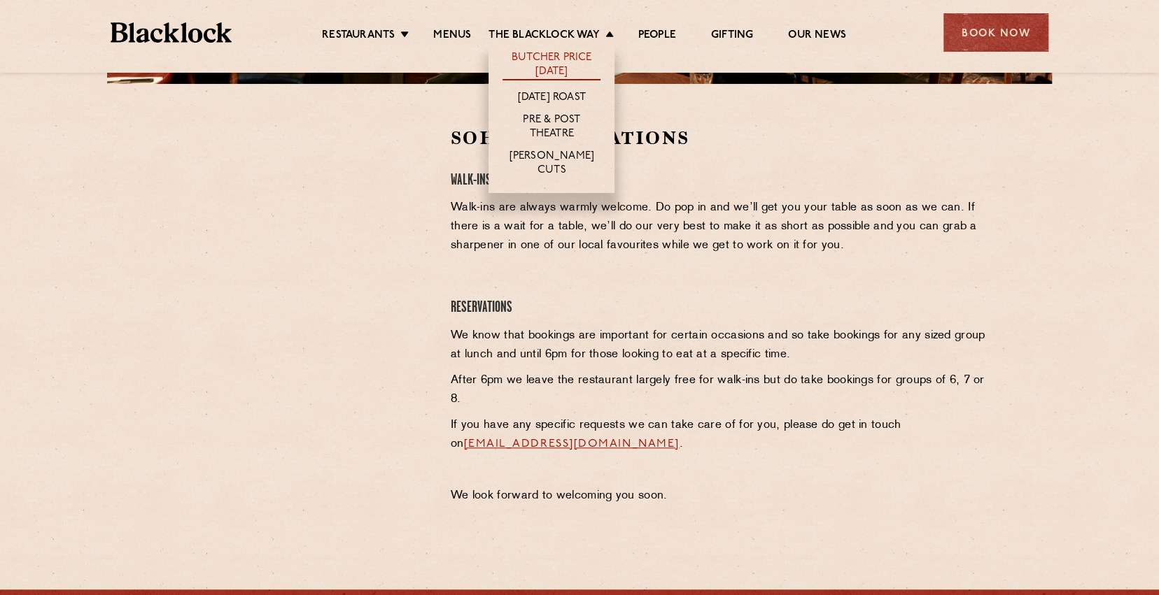
click at [563, 65] on link "Butcher Price [DATE]" at bounding box center [551, 65] width 98 height 29
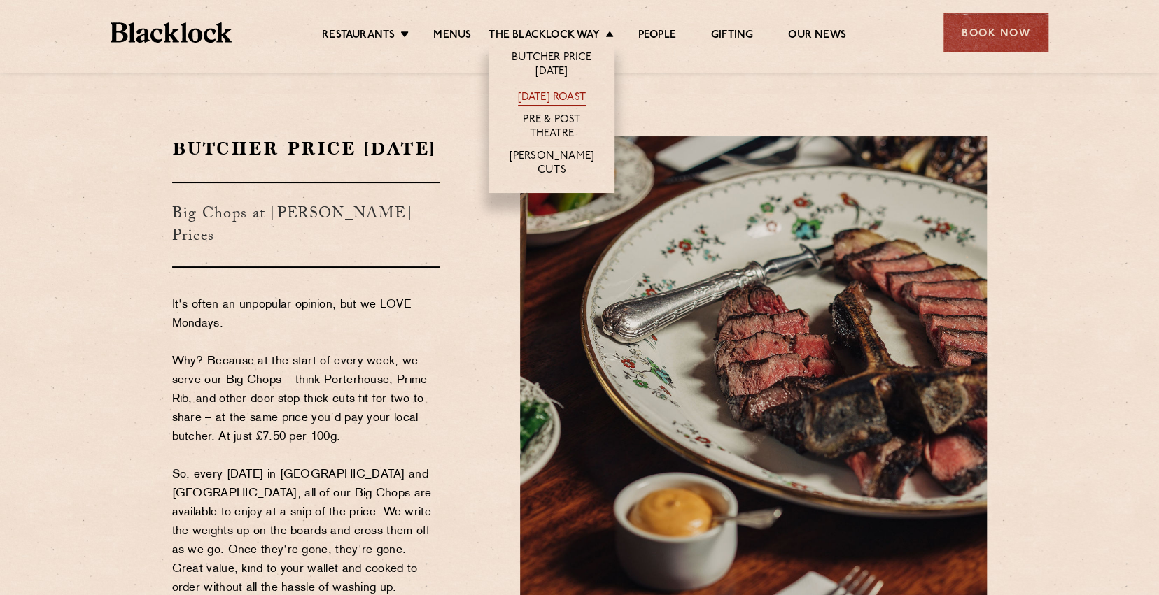
click at [553, 101] on link "[DATE] Roast" at bounding box center [552, 98] width 68 height 15
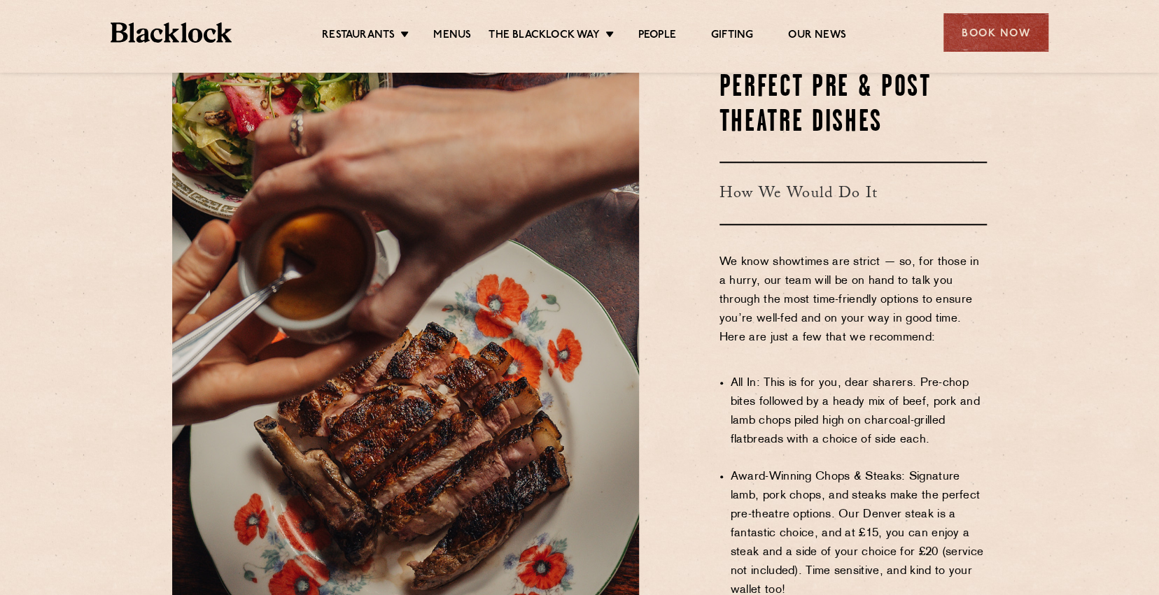
scroll to position [910, 0]
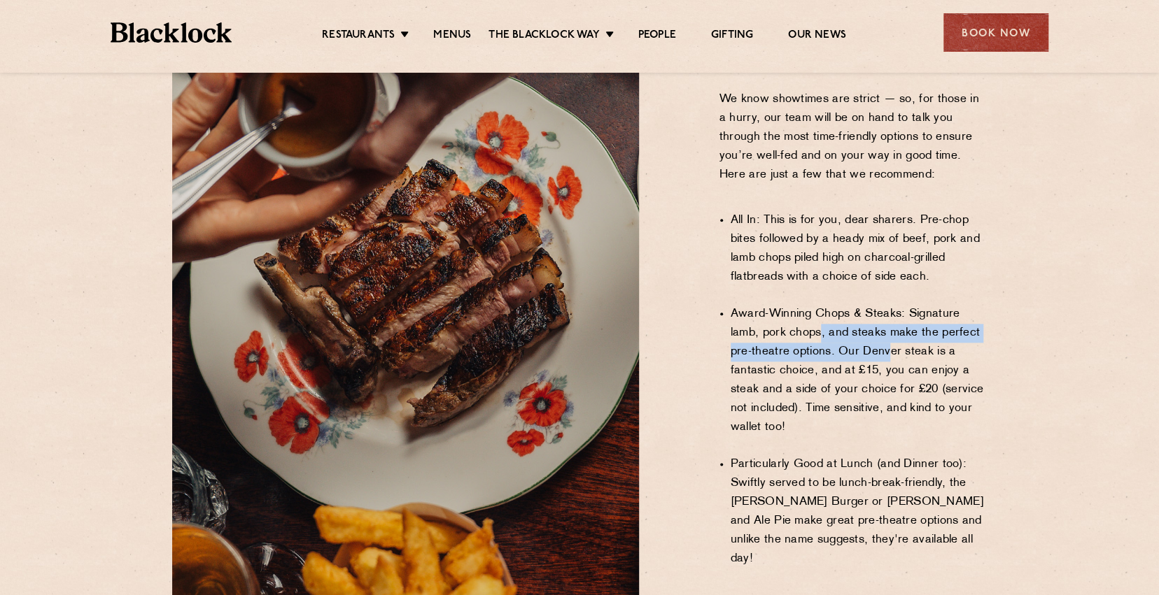
drag, startPoint x: 818, startPoint y: 295, endPoint x: 933, endPoint y: 318, distance: 117.0
click at [924, 317] on li "Award-Winning Chops & Steaks: Signature lamb, pork chops, and steaks make the p…" at bounding box center [858, 371] width 257 height 132
click at [933, 318] on li "Award-Winning Chops & Steaks: Signature lamb, pork chops, and steaks make the p…" at bounding box center [858, 371] width 257 height 132
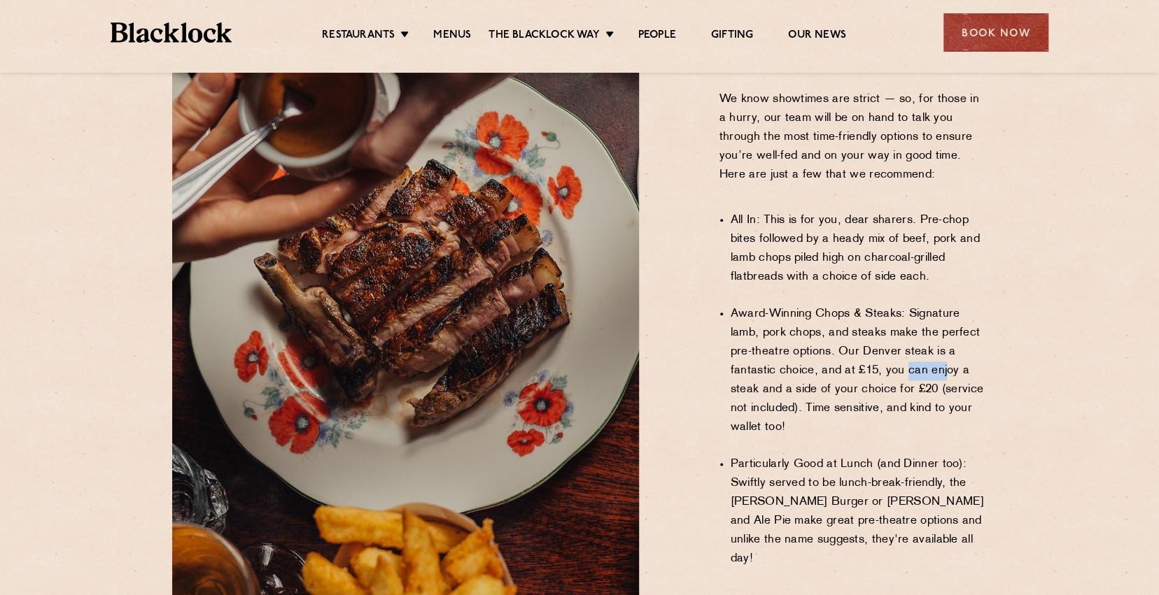
drag, startPoint x: 940, startPoint y: 327, endPoint x: 879, endPoint y: 323, distance: 61.0
click at [884, 324] on li "Award-Winning Chops & Steaks: Signature lamb, pork chops, and steaks make the p…" at bounding box center [858, 371] width 257 height 132
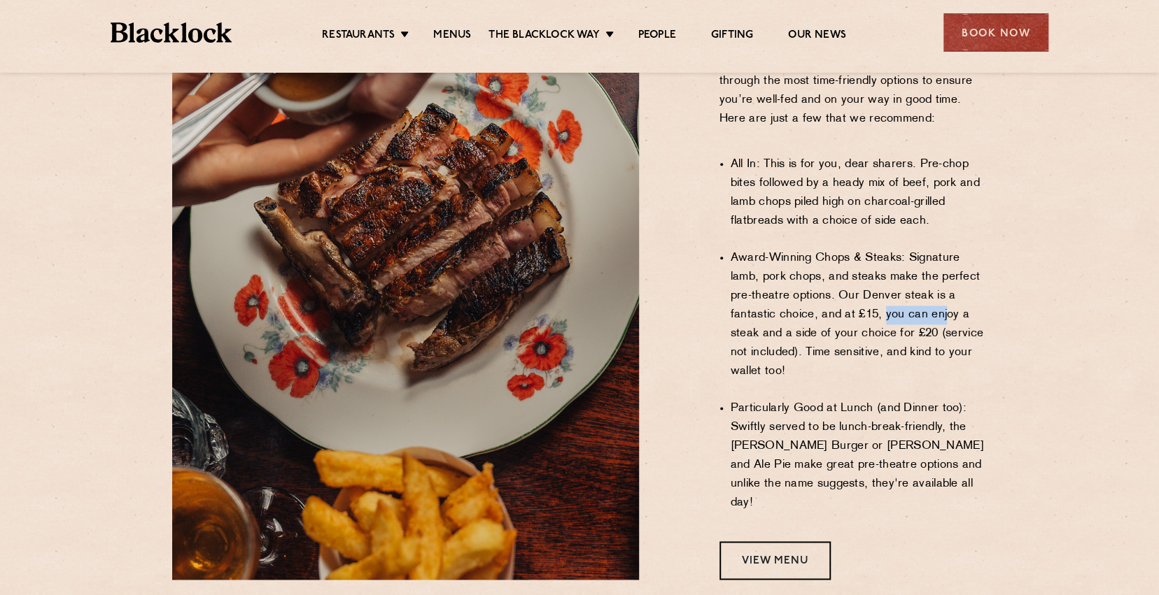
scroll to position [1049, 0]
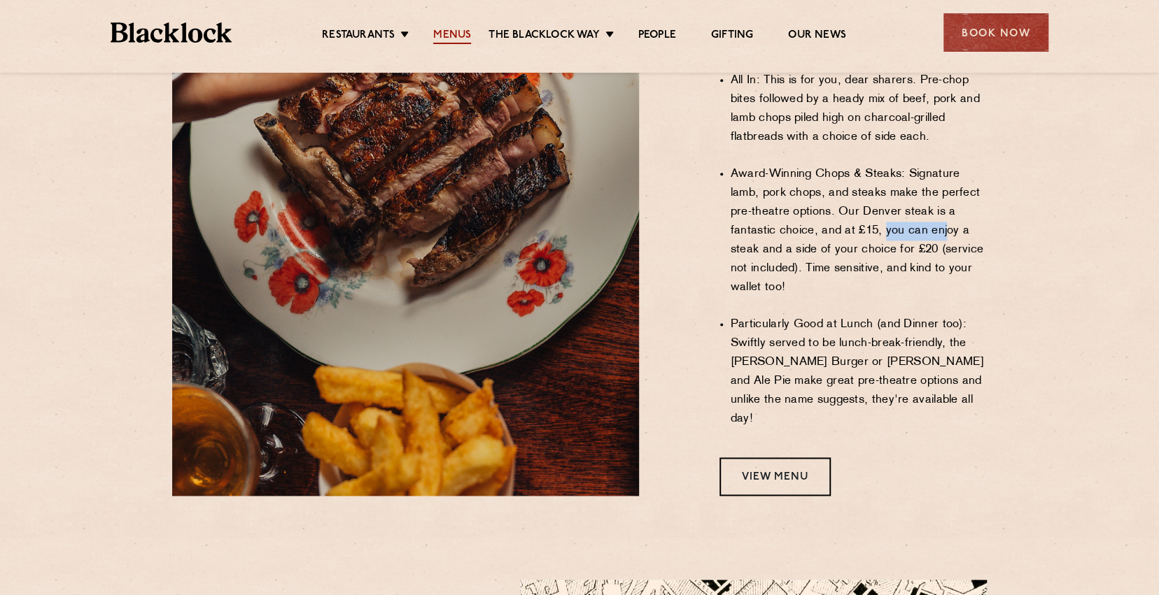
click at [443, 37] on link "Menus" at bounding box center [452, 36] width 38 height 15
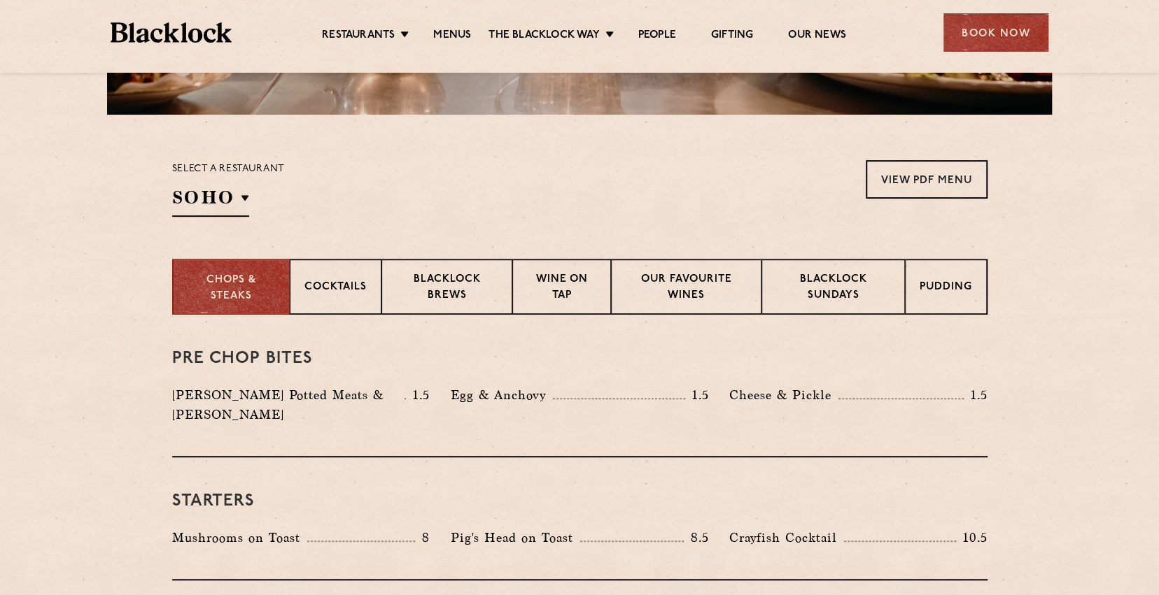
scroll to position [560, 0]
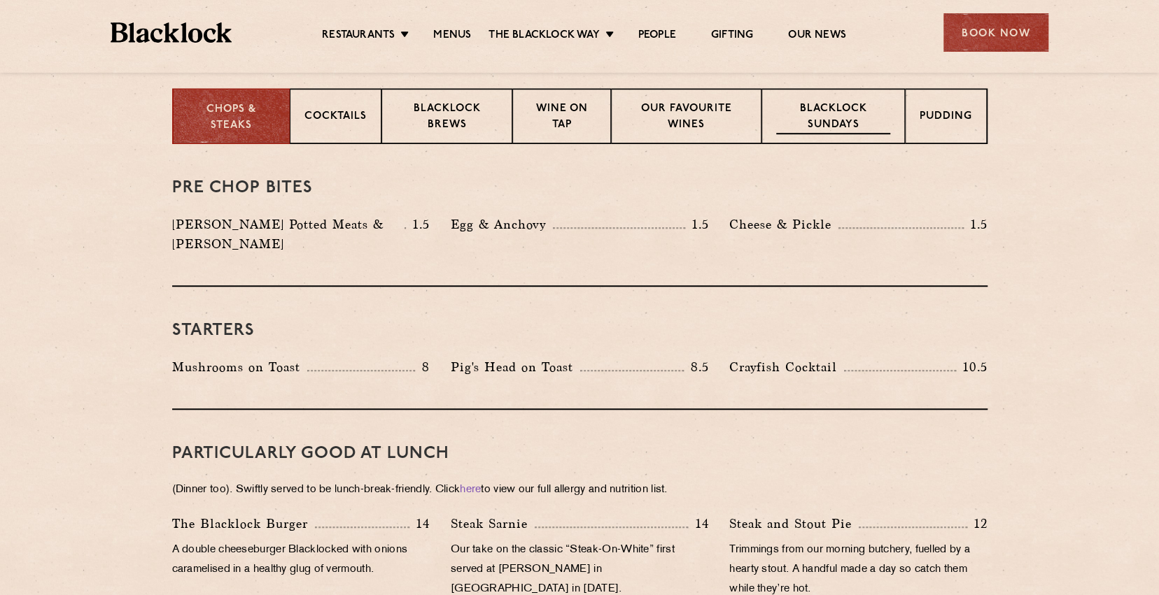
click at [837, 107] on p "Blacklock Sundays" at bounding box center [832, 117] width 113 height 33
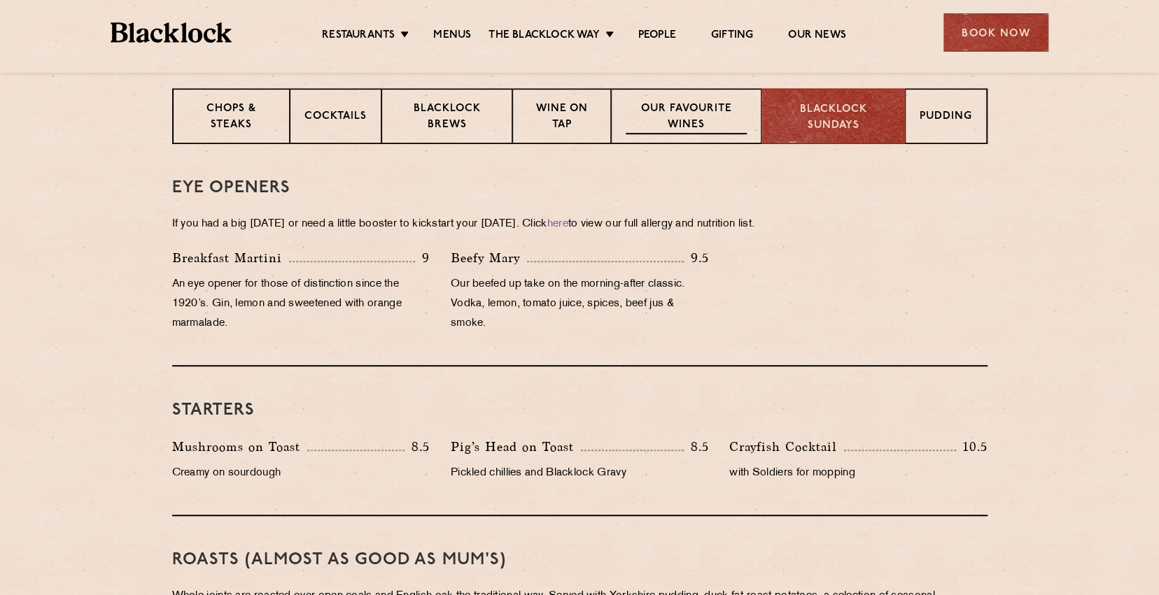
click at [668, 115] on p "Our favourite wines" at bounding box center [685, 117] width 121 height 33
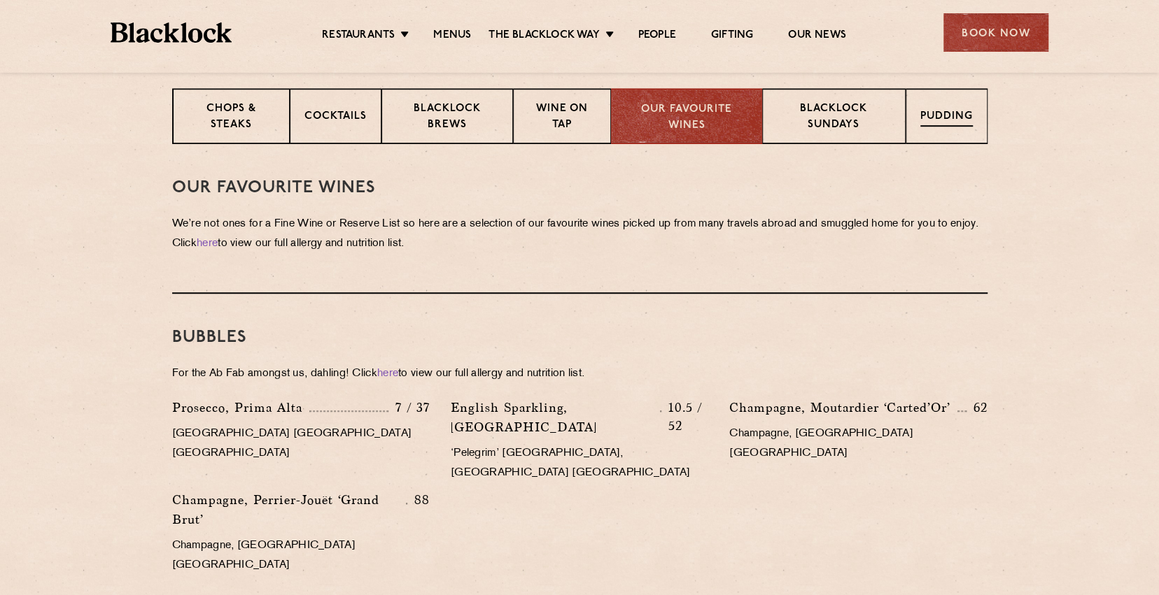
click at [961, 114] on p "Pudding" at bounding box center [946, 117] width 52 height 17
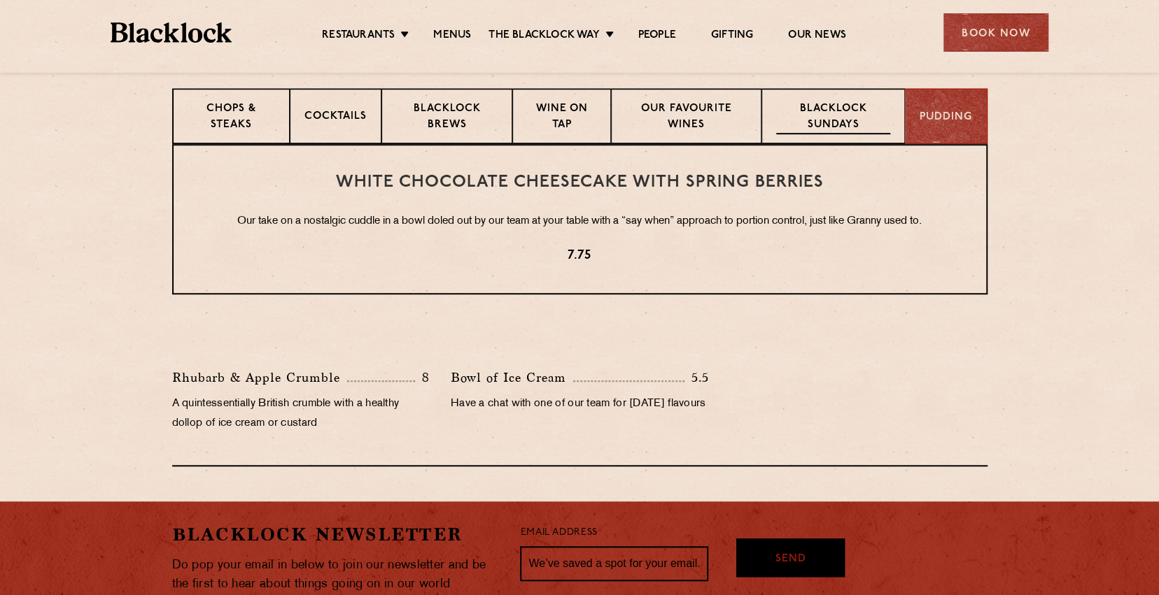
click at [798, 102] on p "Blacklock Sundays" at bounding box center [832, 117] width 113 height 33
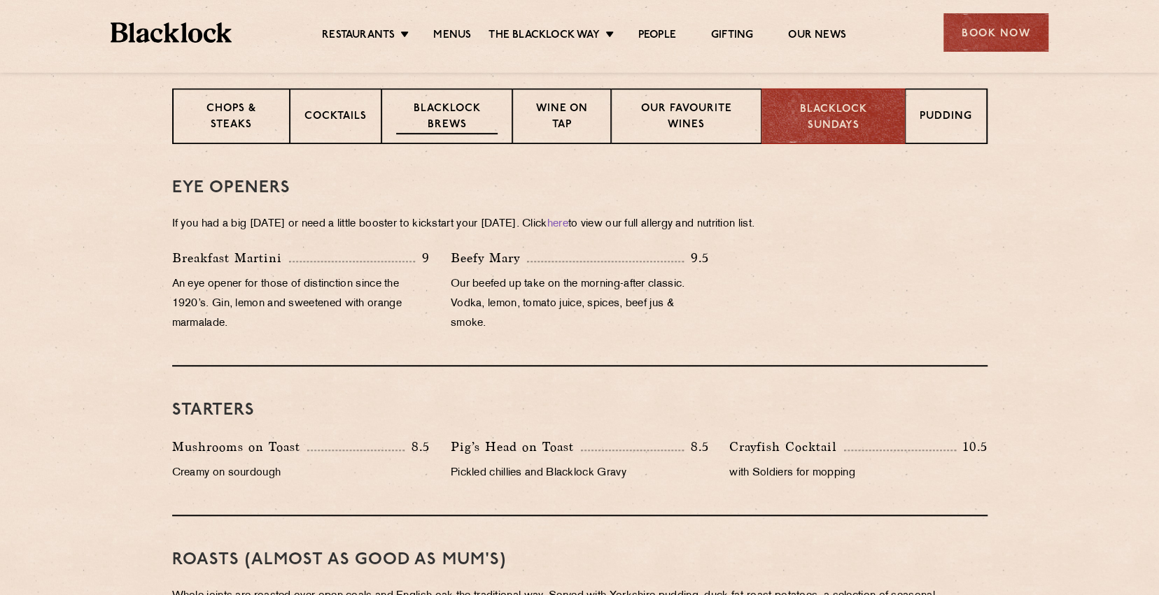
click at [398, 141] on div "Blacklock Brews" at bounding box center [447, 116] width 132 height 56
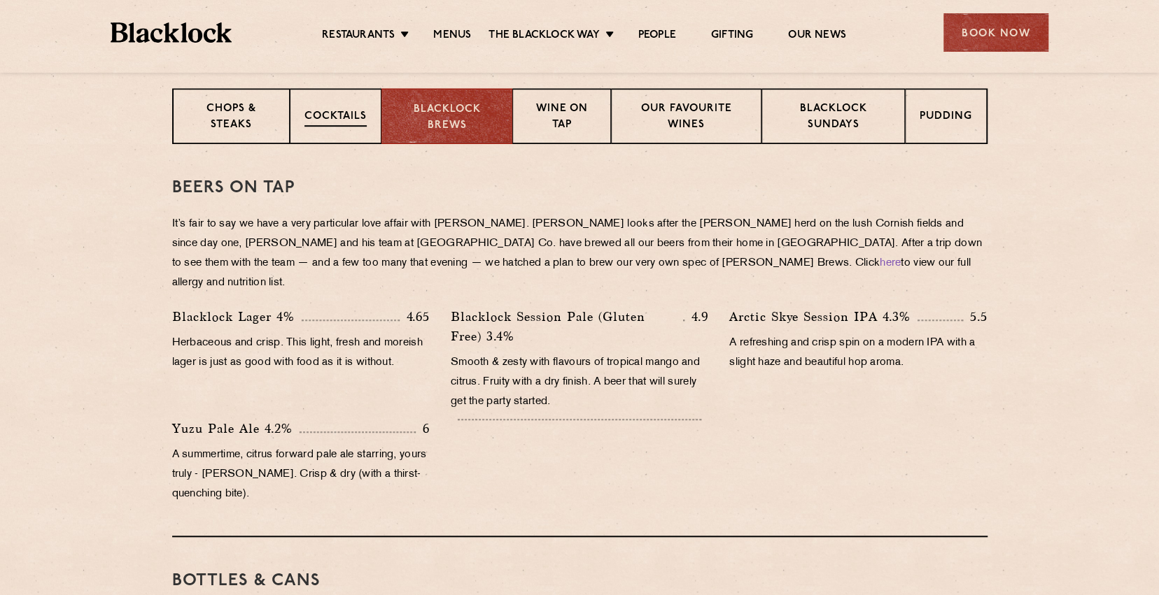
click at [301, 122] on div "Cocktails" at bounding box center [336, 116] width 92 height 56
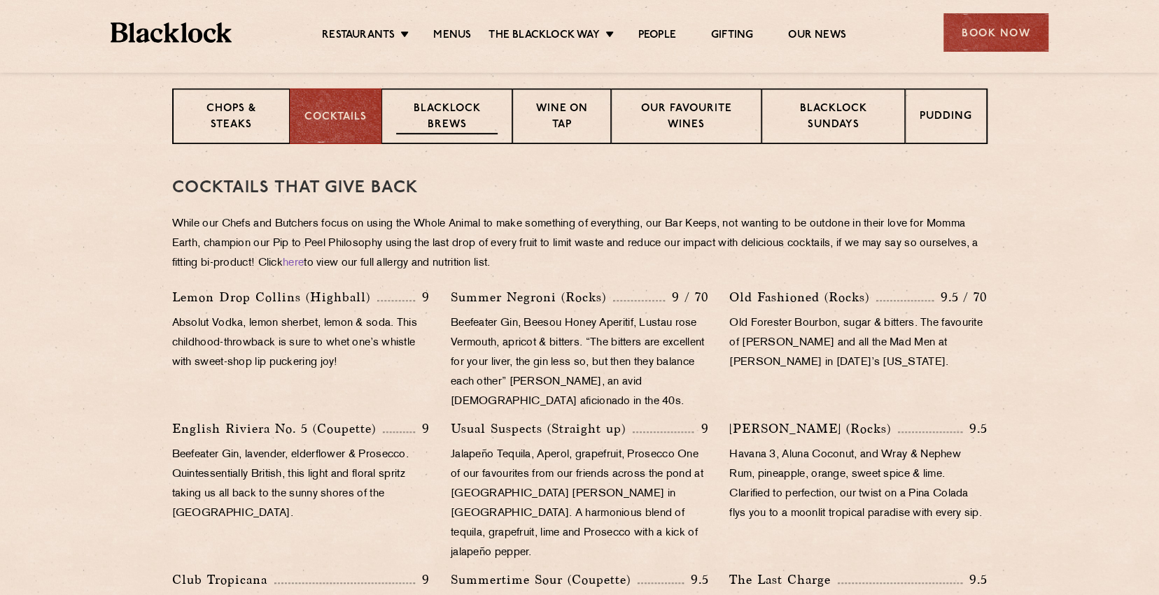
click at [480, 117] on p "Blacklock Brews" at bounding box center [447, 117] width 102 height 33
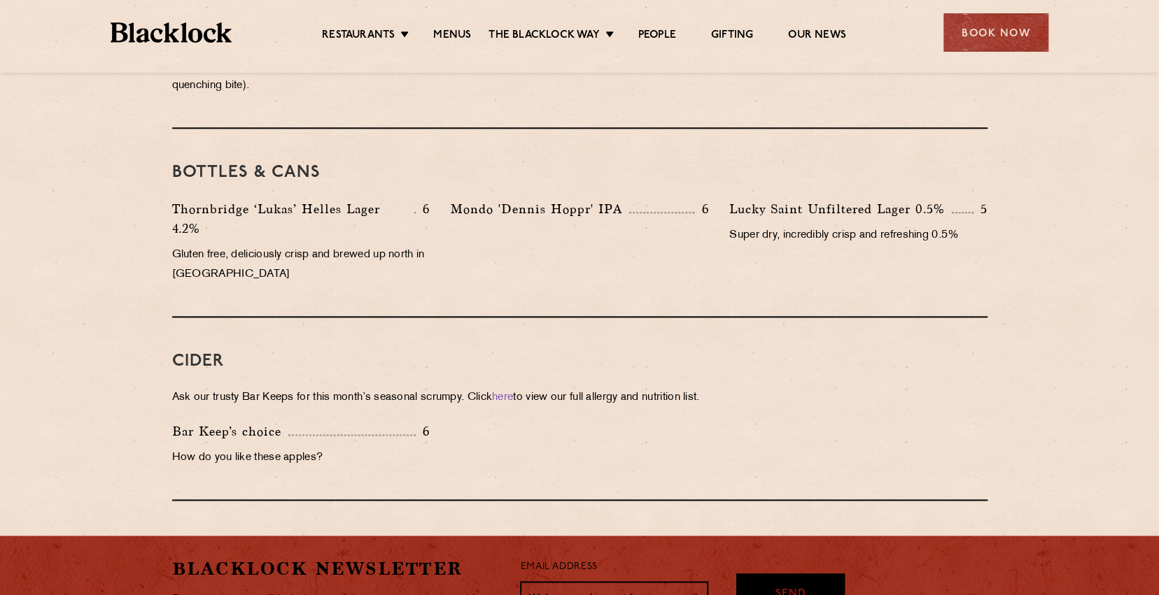
scroll to position [910, 0]
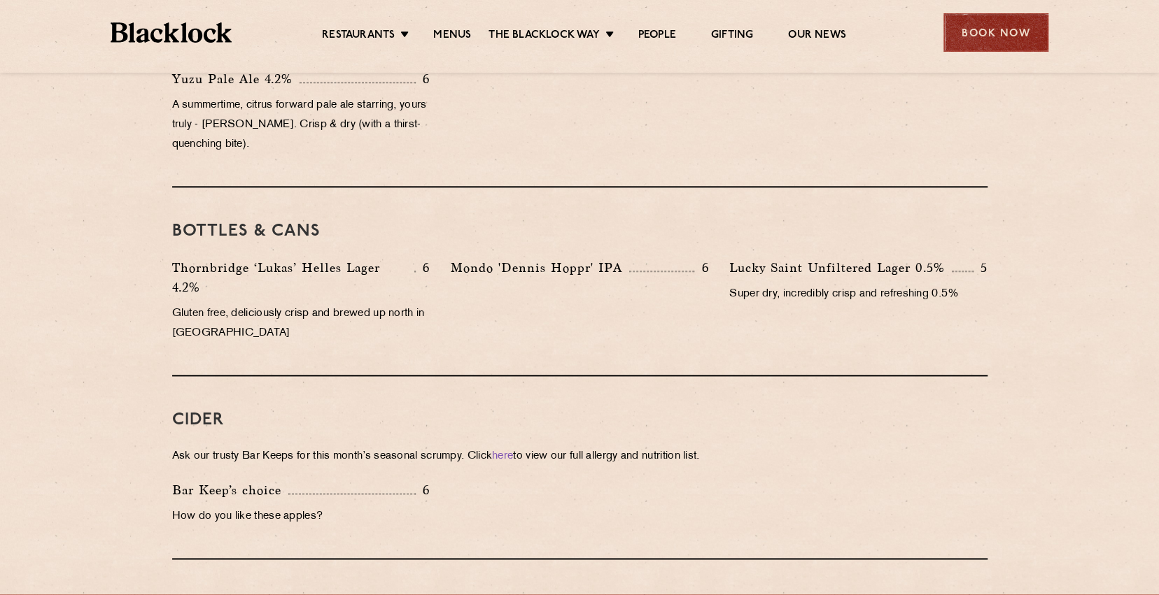
click at [989, 41] on div "Book Now" at bounding box center [995, 32] width 105 height 38
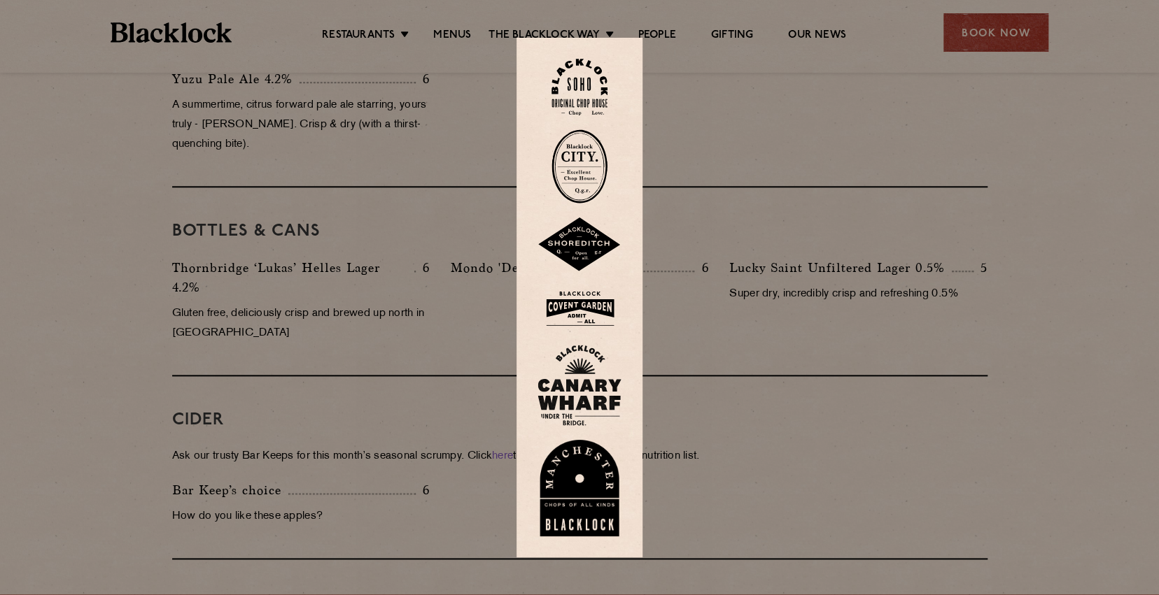
click at [596, 97] on img at bounding box center [579, 87] width 56 height 57
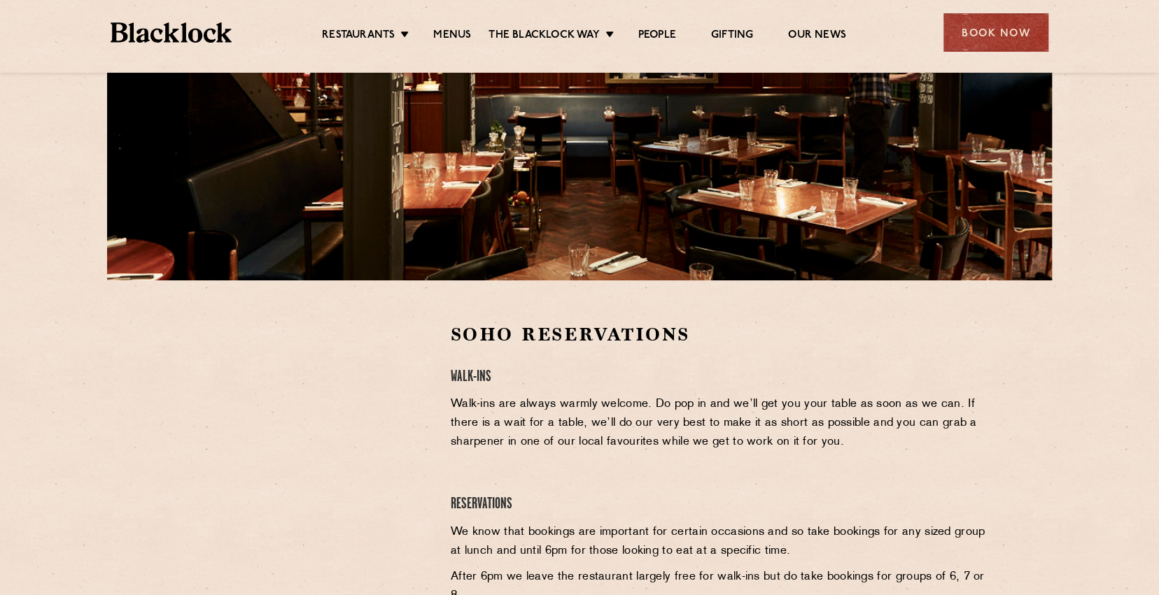
scroll to position [420, 0]
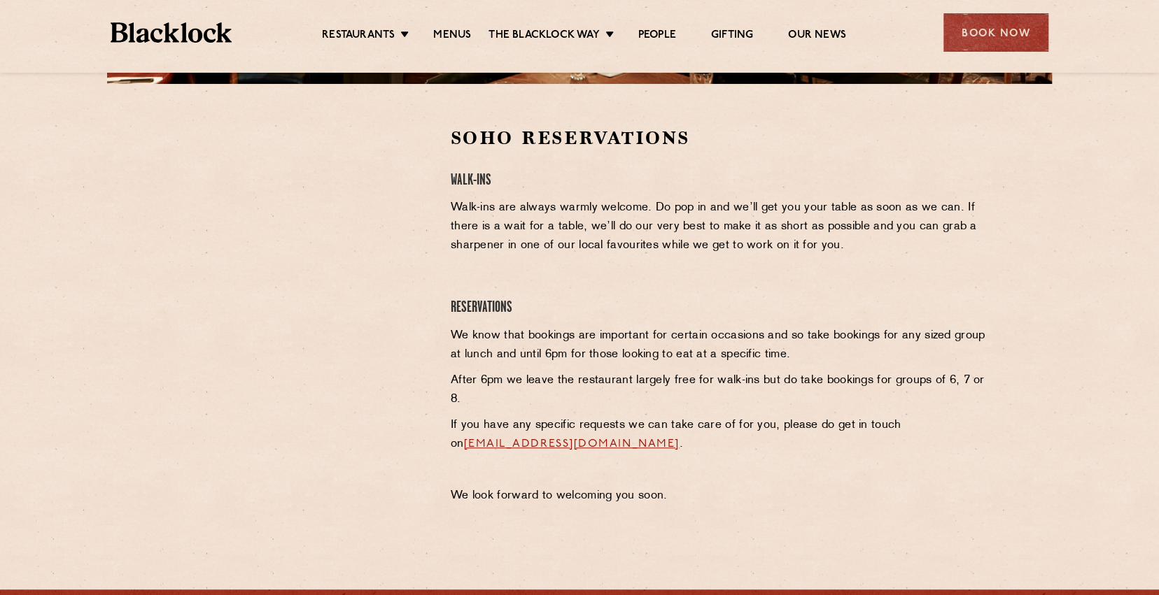
click at [482, 245] on p "Walk-ins are always warmly welcome. Do pop in and we’ll get you your table as s…" at bounding box center [719, 227] width 537 height 57
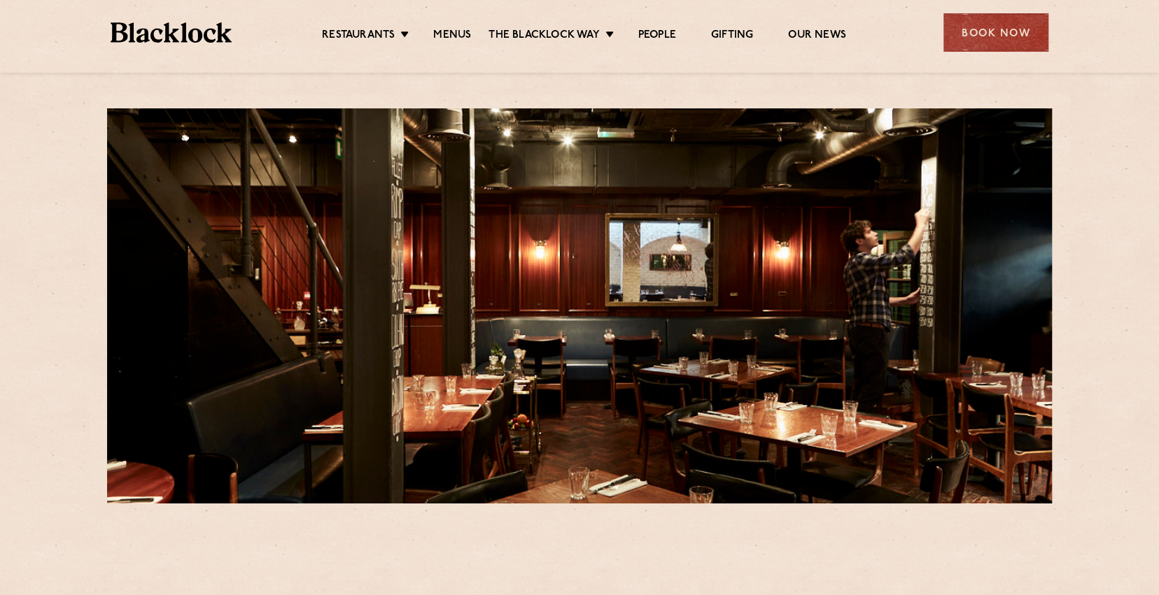
click at [985, 25] on div "Book Now" at bounding box center [995, 32] width 105 height 38
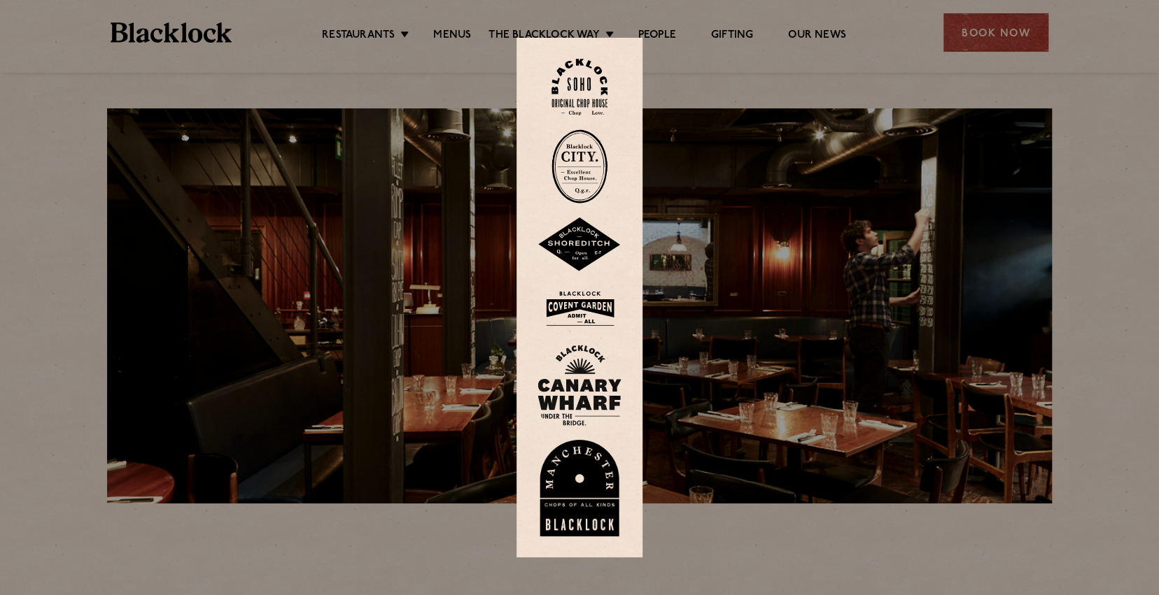
click at [579, 82] on img at bounding box center [579, 87] width 56 height 57
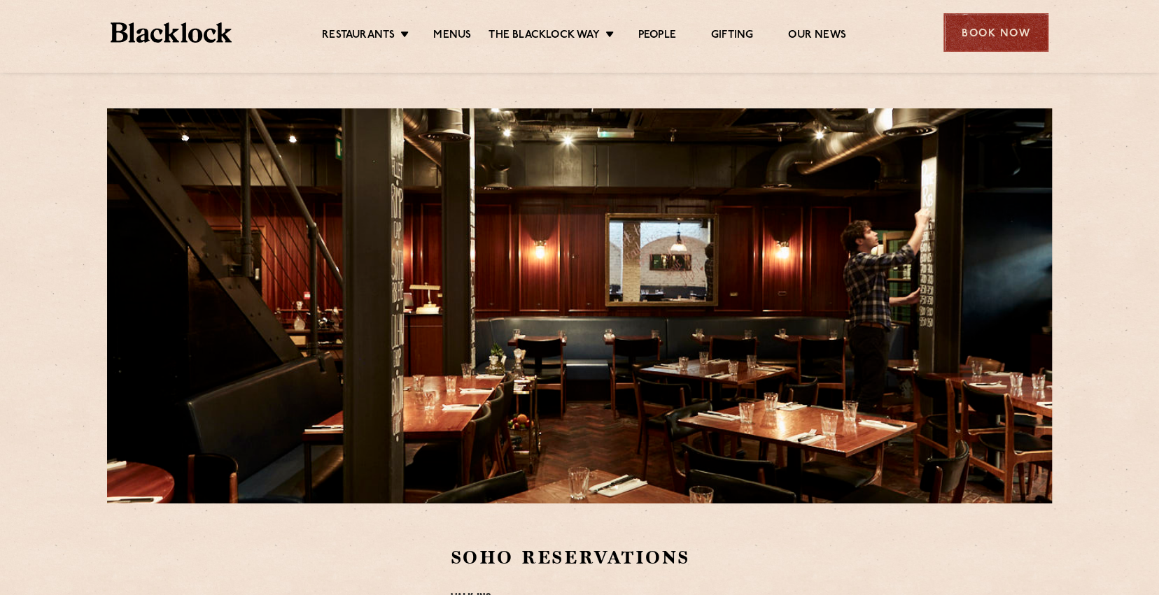
click at [974, 34] on div "Book Now" at bounding box center [995, 32] width 105 height 38
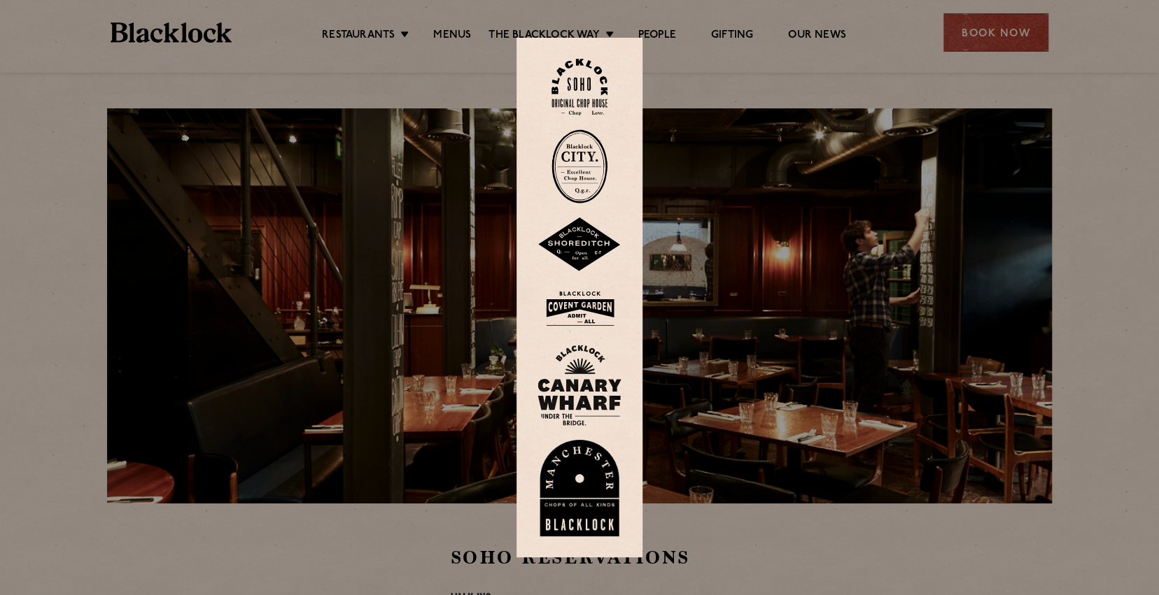
click at [592, 316] on img at bounding box center [579, 308] width 84 height 45
